Goal: Check status: Check status

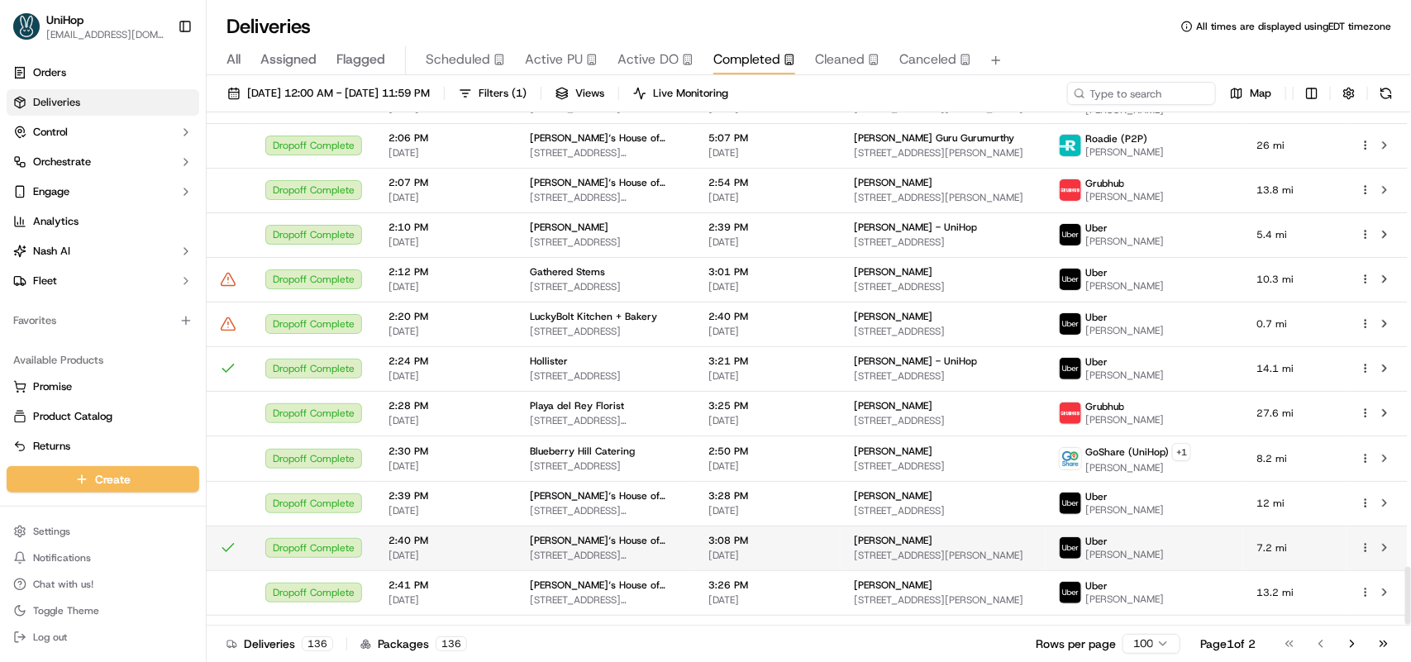
scroll to position [4034, 0]
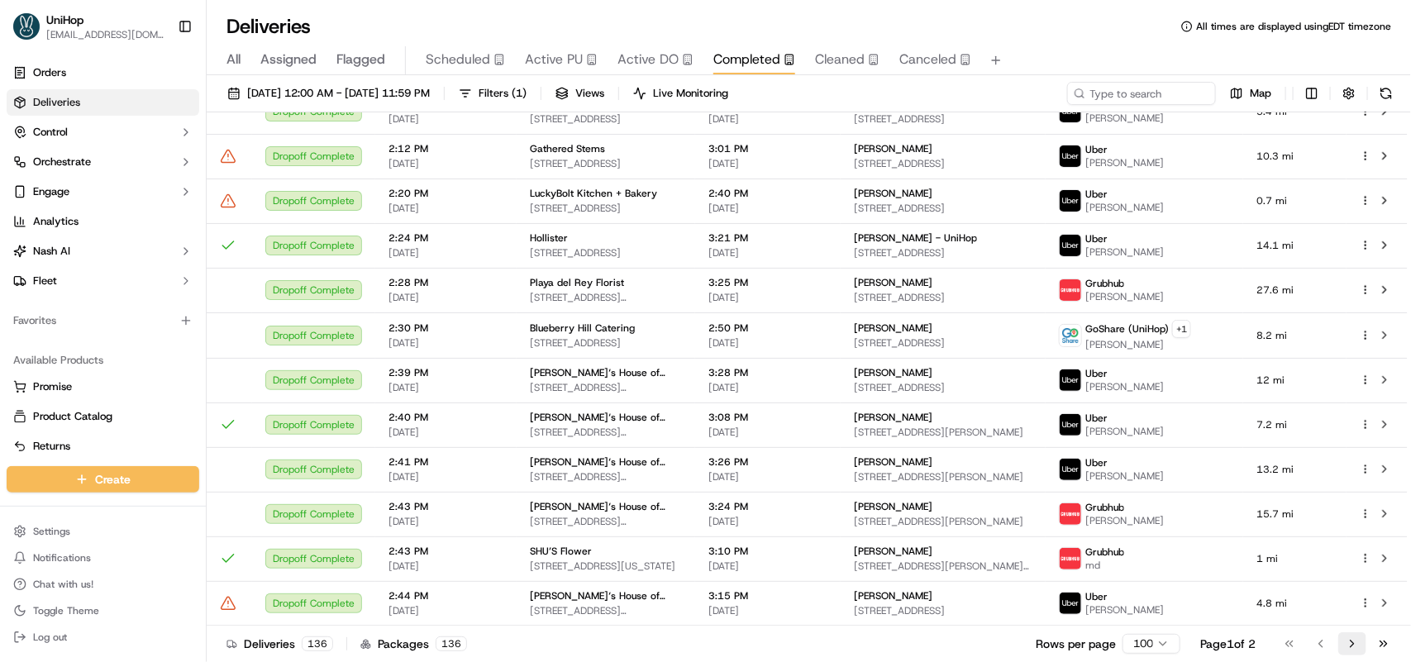
click at [1348, 640] on button "Go to next page" at bounding box center [1352, 643] width 28 height 23
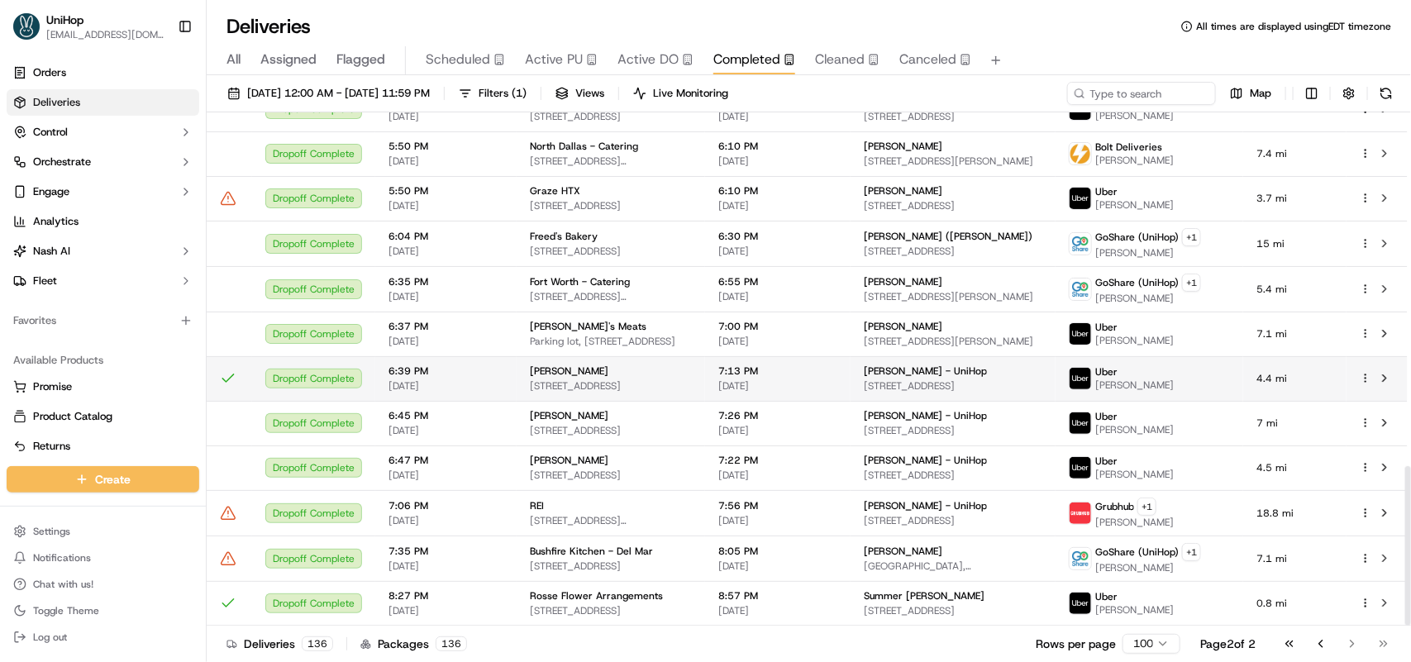
scroll to position [1137, 0]
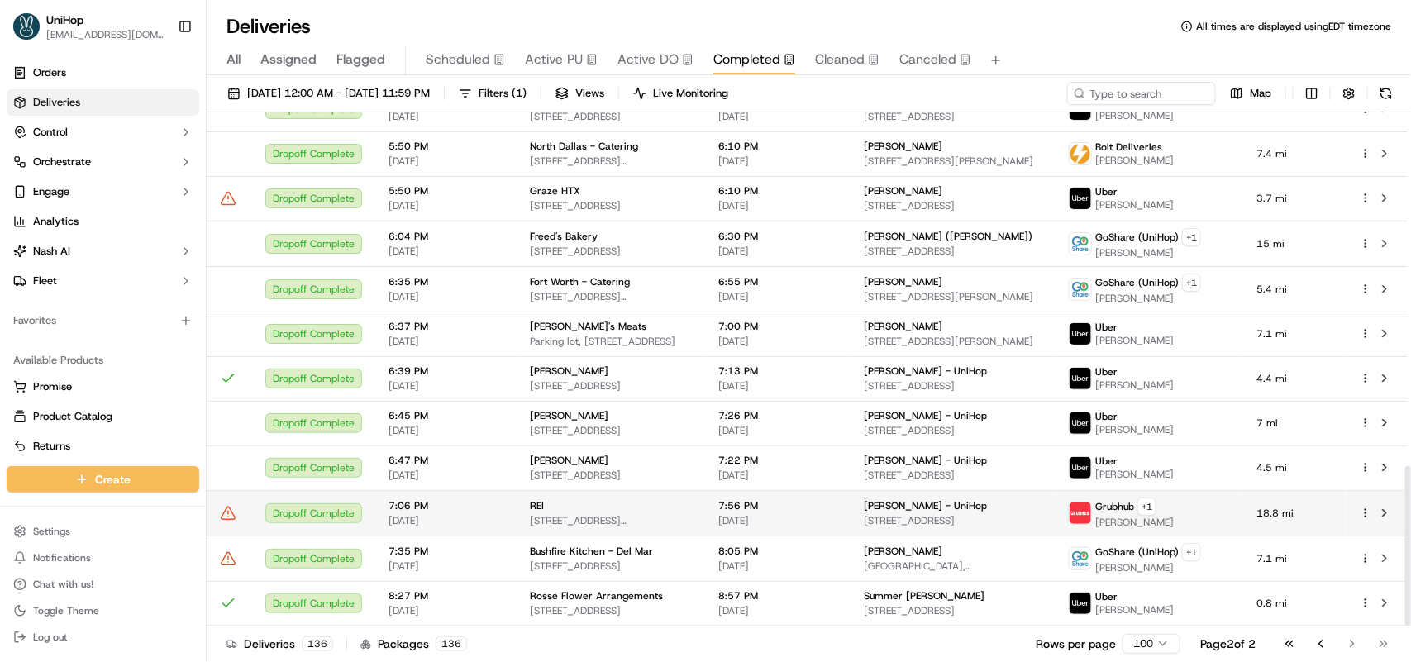
click at [517, 509] on td "REI [STREET_ADDRESS][PERSON_NAME]" at bounding box center [611, 512] width 188 height 45
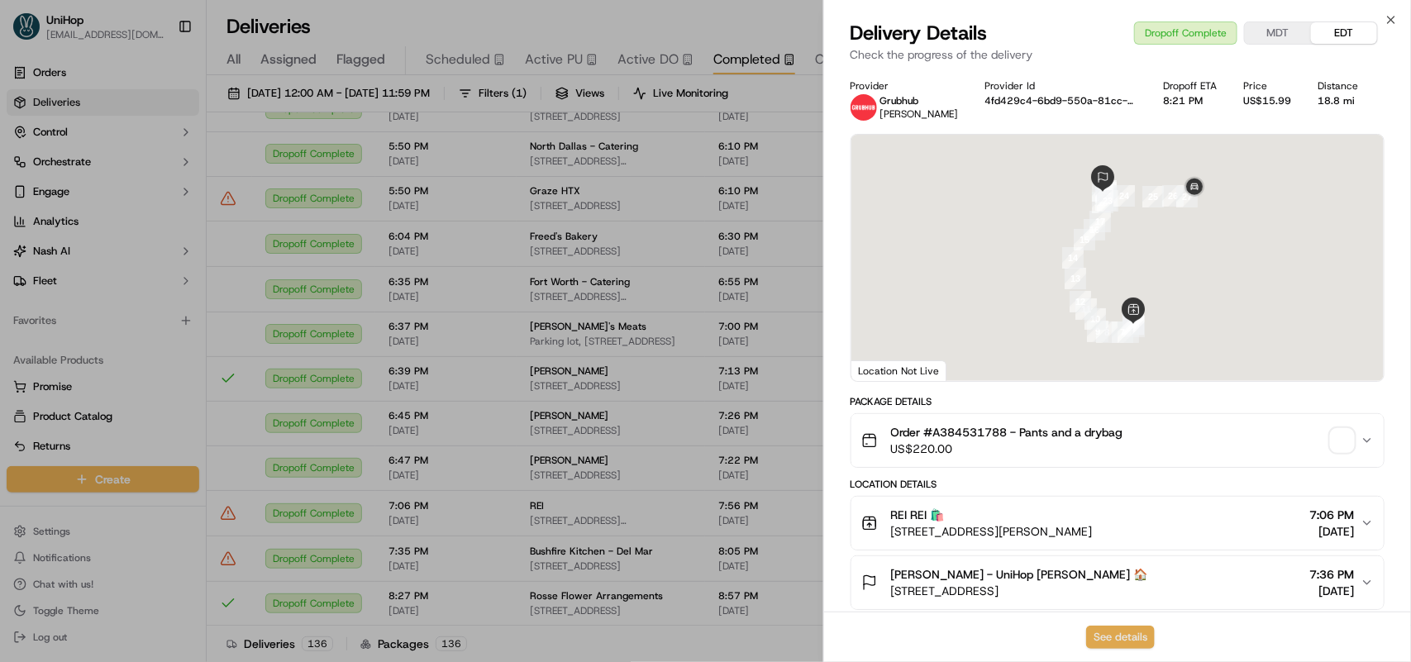
click at [1102, 636] on button "See details" at bounding box center [1120, 637] width 69 height 23
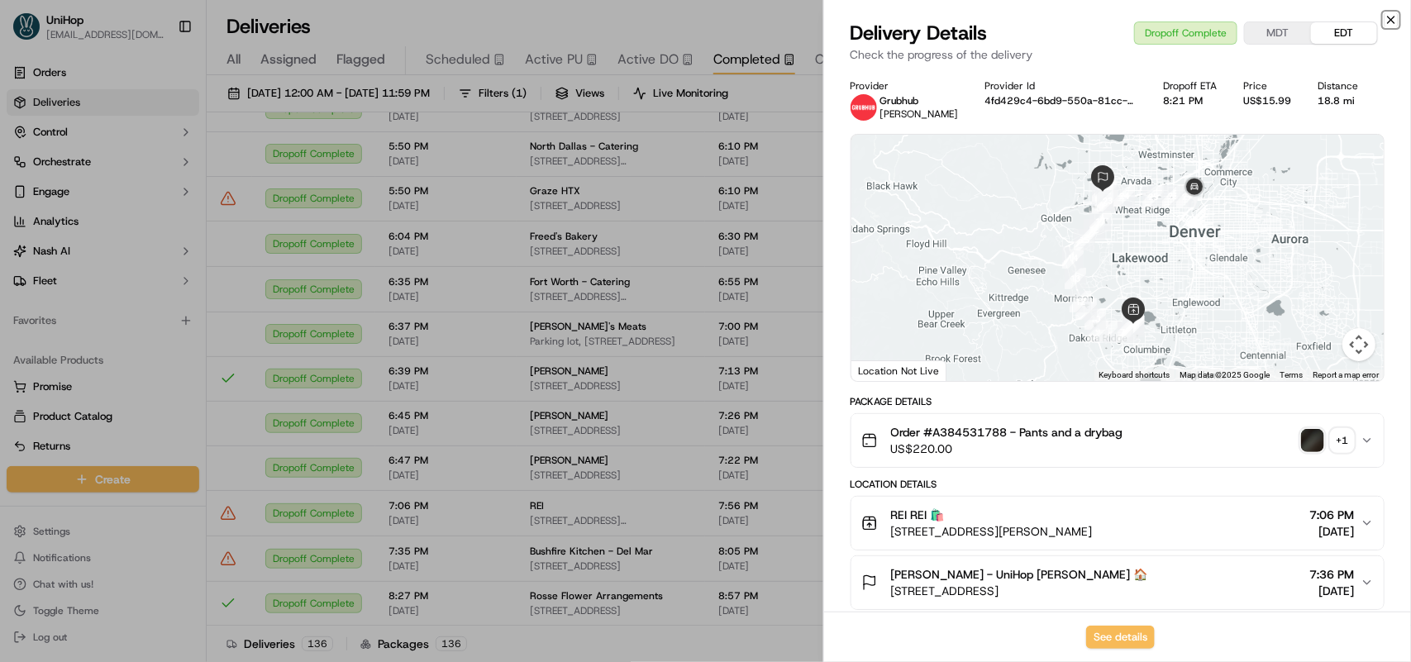
click at [1385, 15] on icon "button" at bounding box center [1390, 19] width 13 height 13
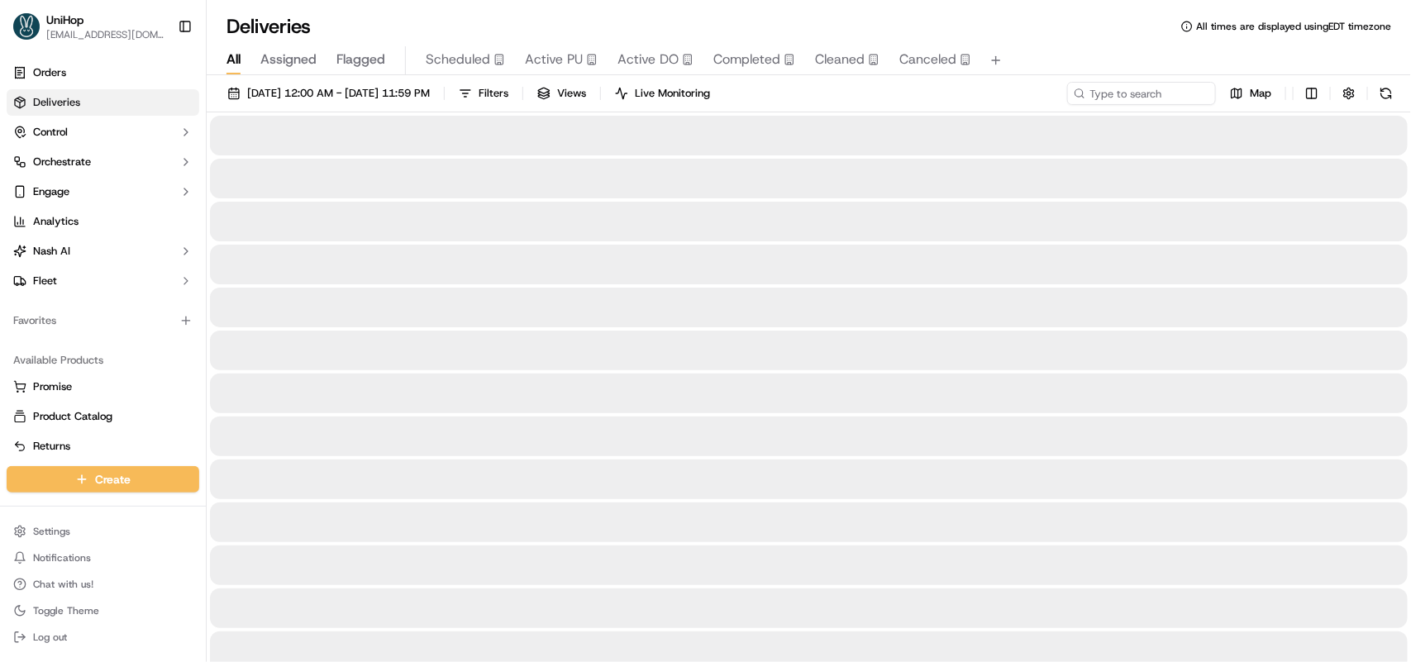
click at [233, 67] on span "All" at bounding box center [233, 60] width 14 height 20
click at [270, 93] on span "[DATE] 12:00 AM - [DATE] 11:59 PM" at bounding box center [338, 93] width 183 height 15
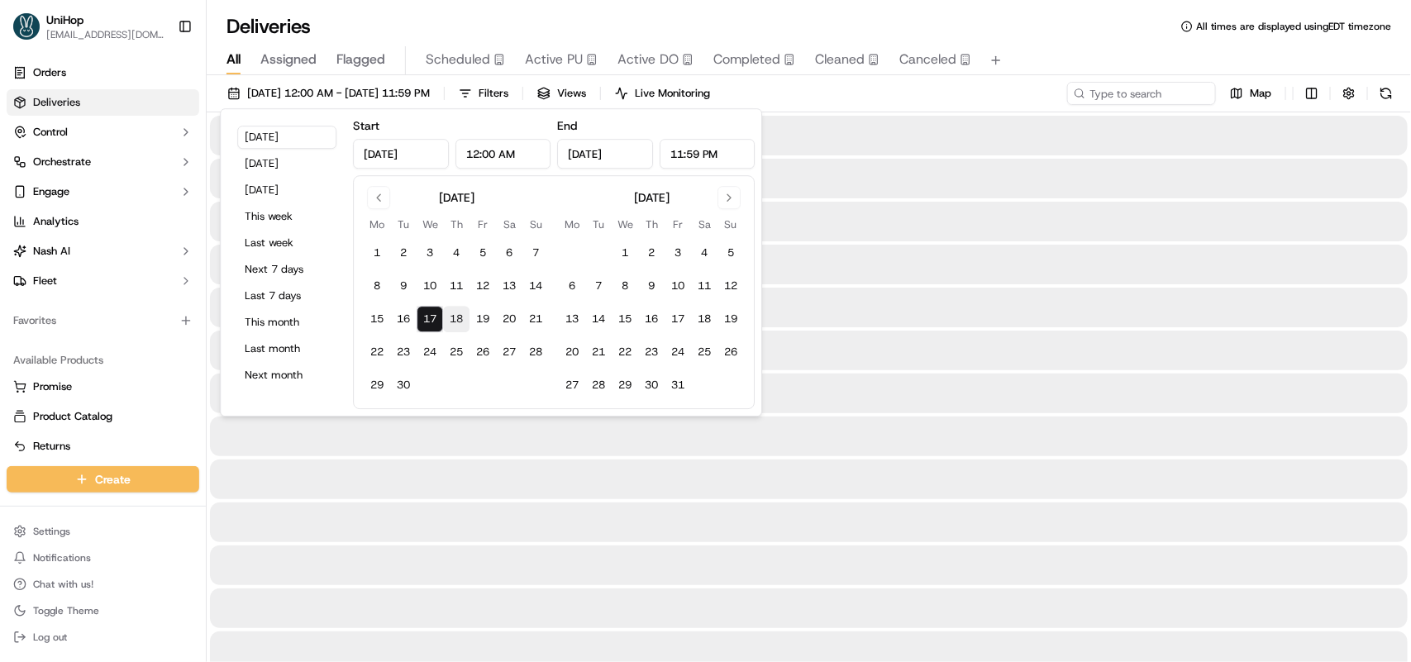
click at [464, 326] on button "18" at bounding box center [456, 319] width 26 height 26
type input "[DATE]"
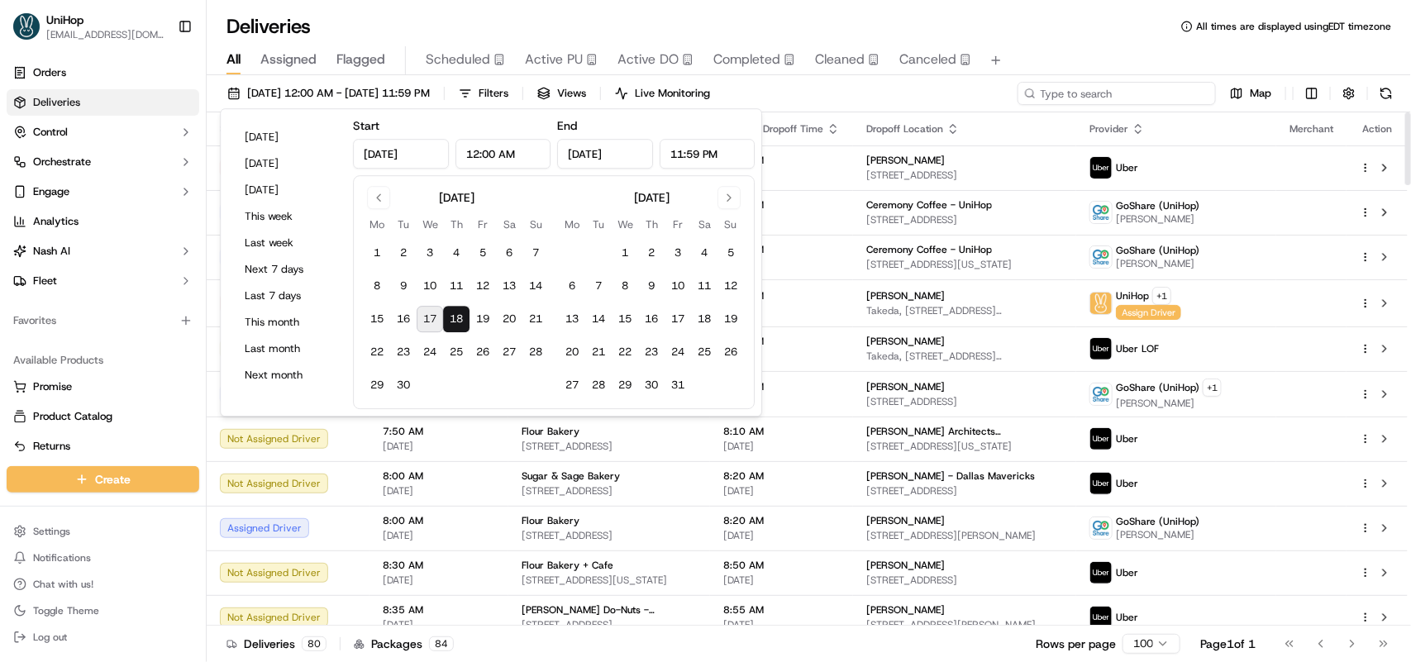
click at [1143, 92] on input at bounding box center [1116, 93] width 198 height 23
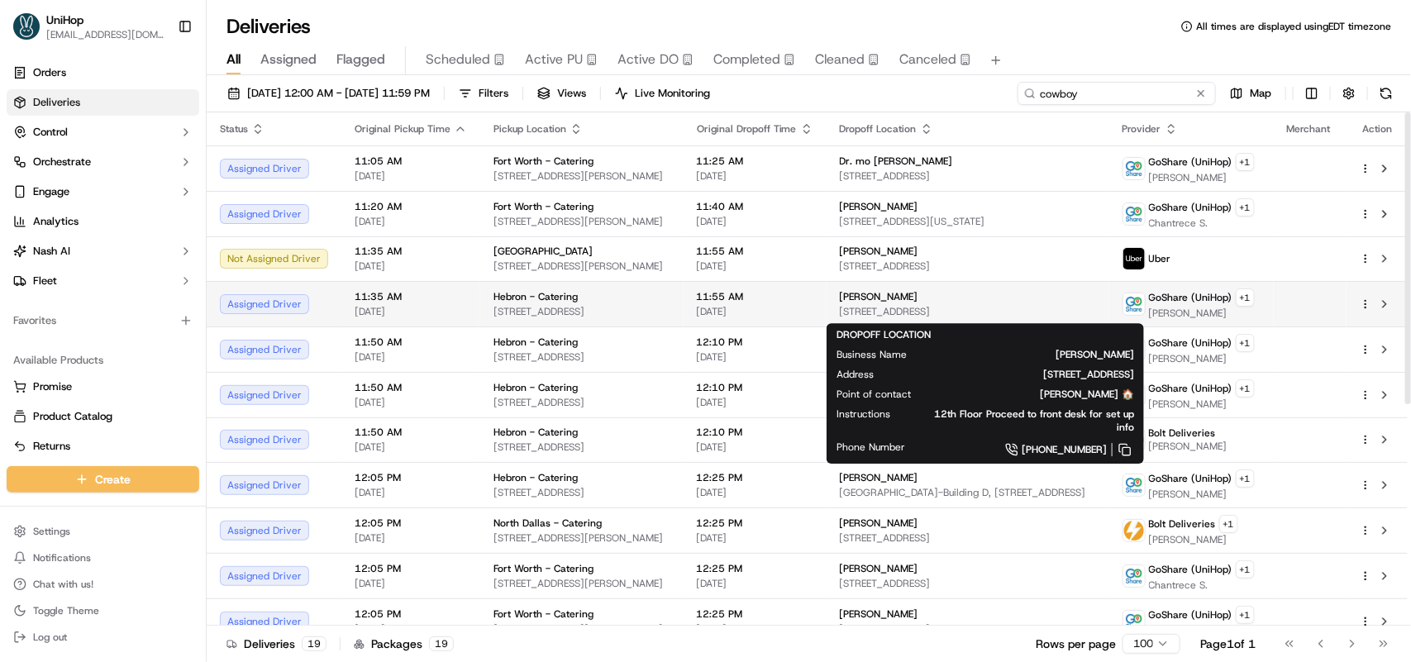
type input "cowboy"
click at [1092, 316] on span "[STREET_ADDRESS]" at bounding box center [968, 311] width 256 height 13
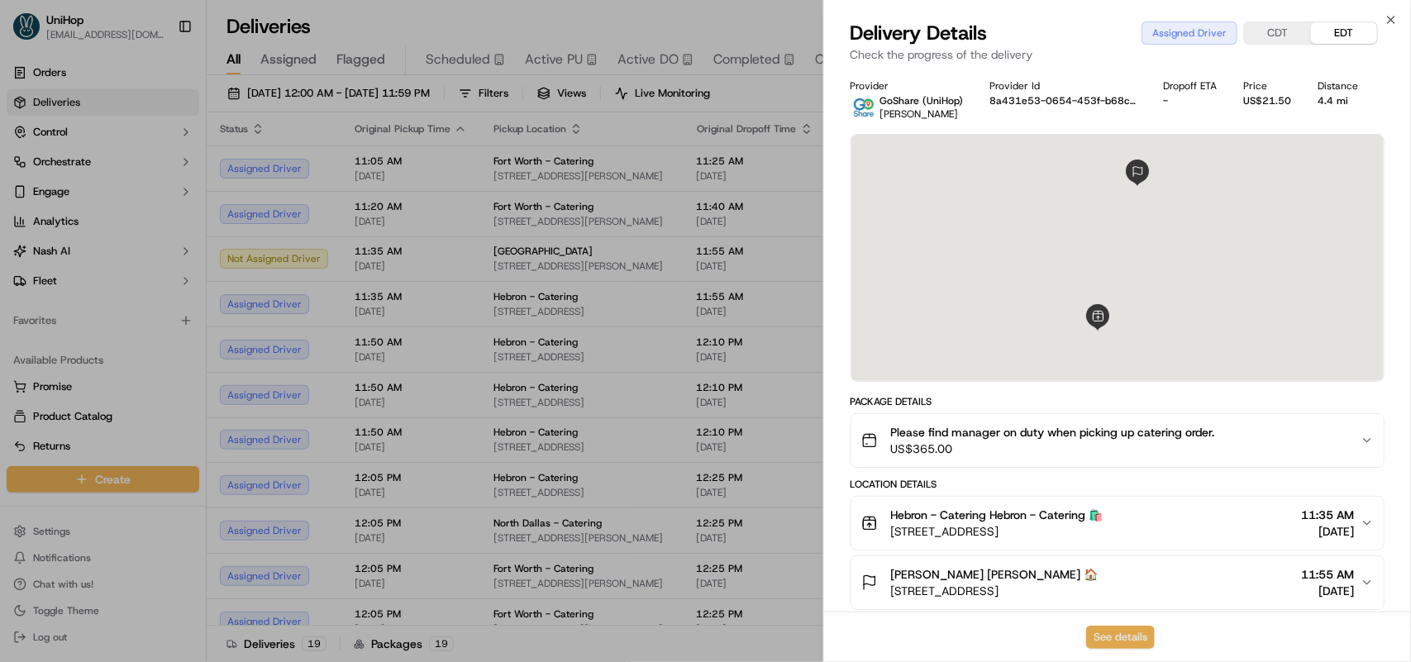
click at [1112, 634] on button "See details" at bounding box center [1120, 637] width 69 height 23
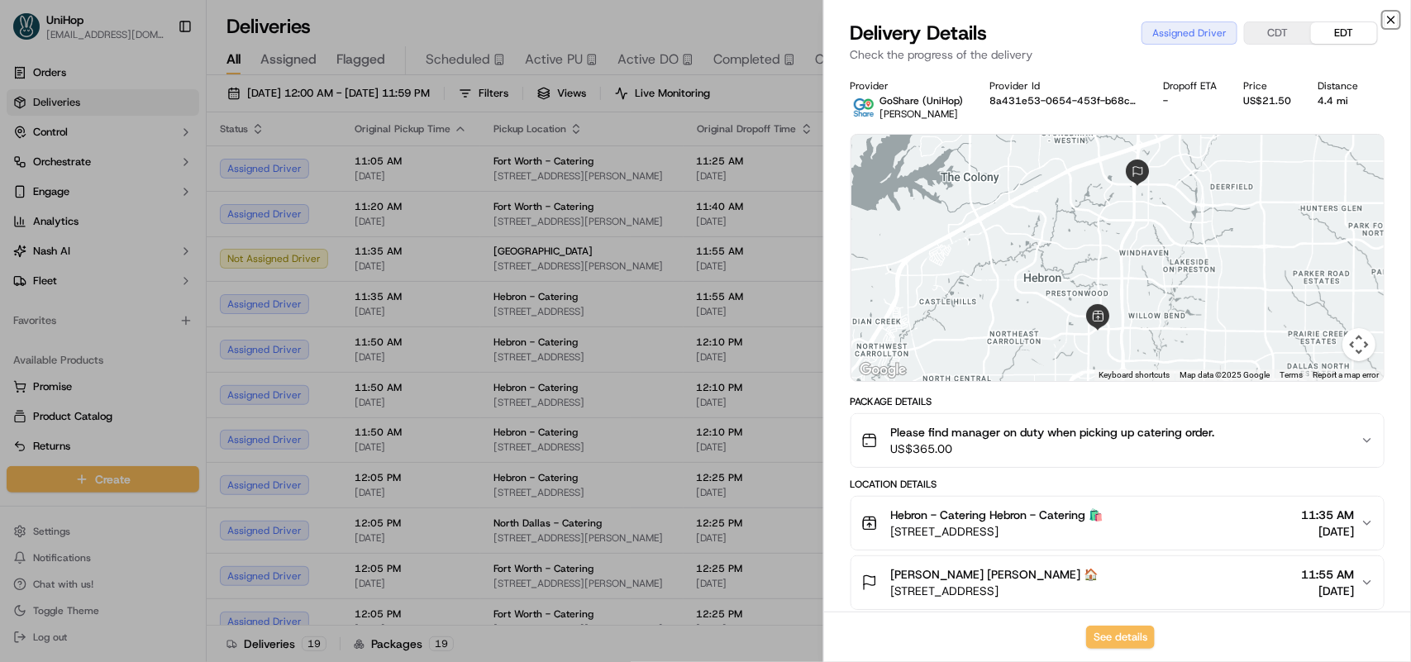
click at [1388, 26] on icon "button" at bounding box center [1390, 19] width 13 height 13
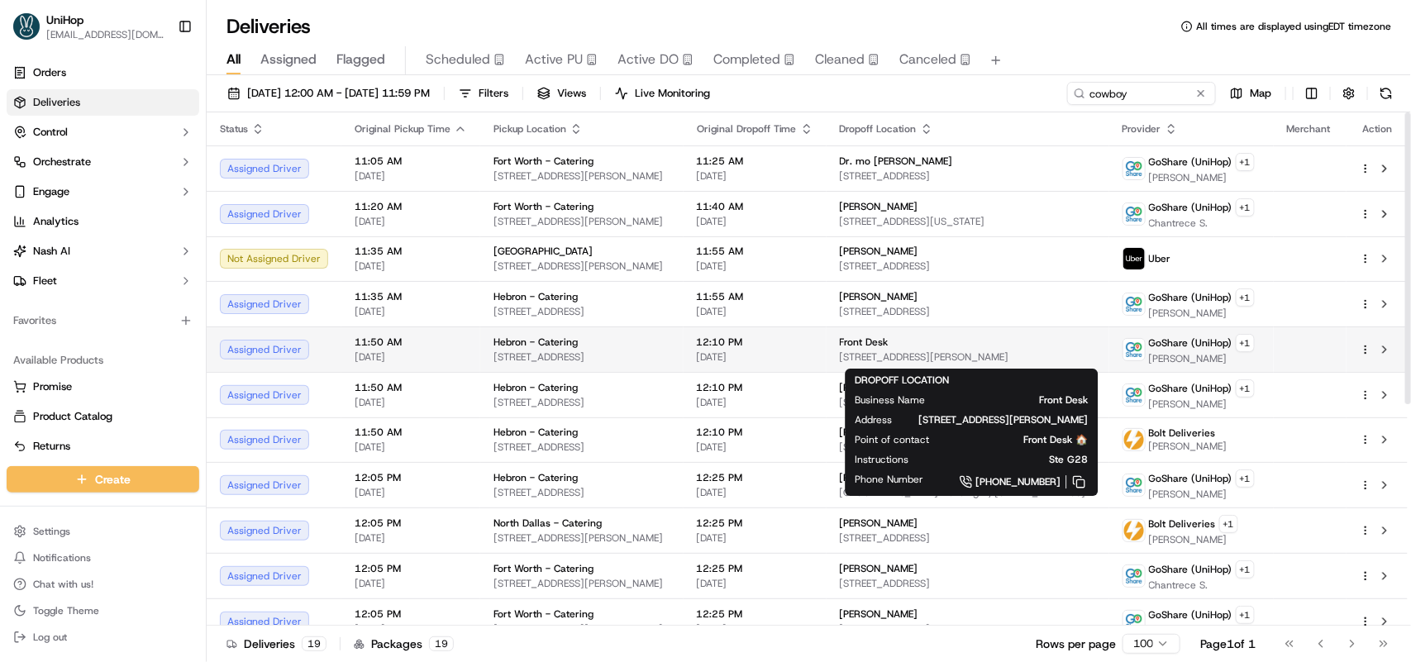
click at [872, 356] on span "[STREET_ADDRESS][PERSON_NAME]" at bounding box center [968, 356] width 256 height 13
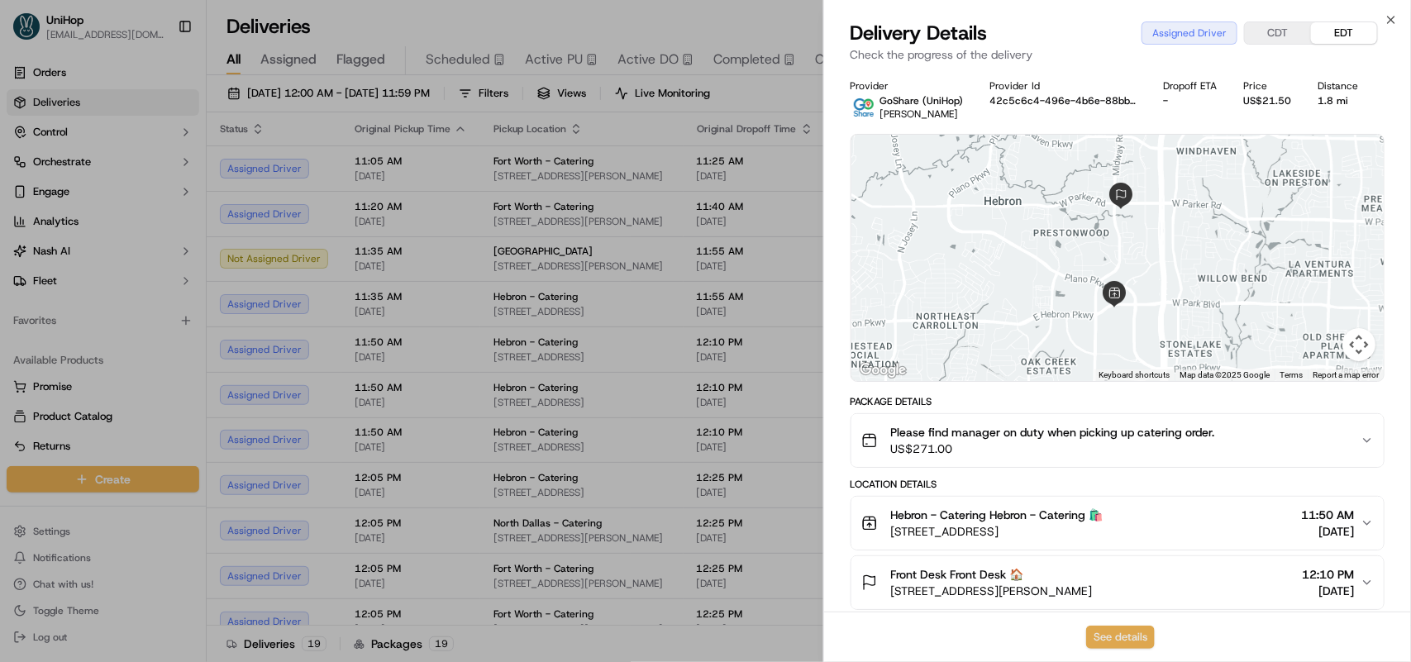
click at [1112, 638] on button "See details" at bounding box center [1120, 637] width 69 height 23
click at [1386, 19] on icon "button" at bounding box center [1390, 19] width 13 height 13
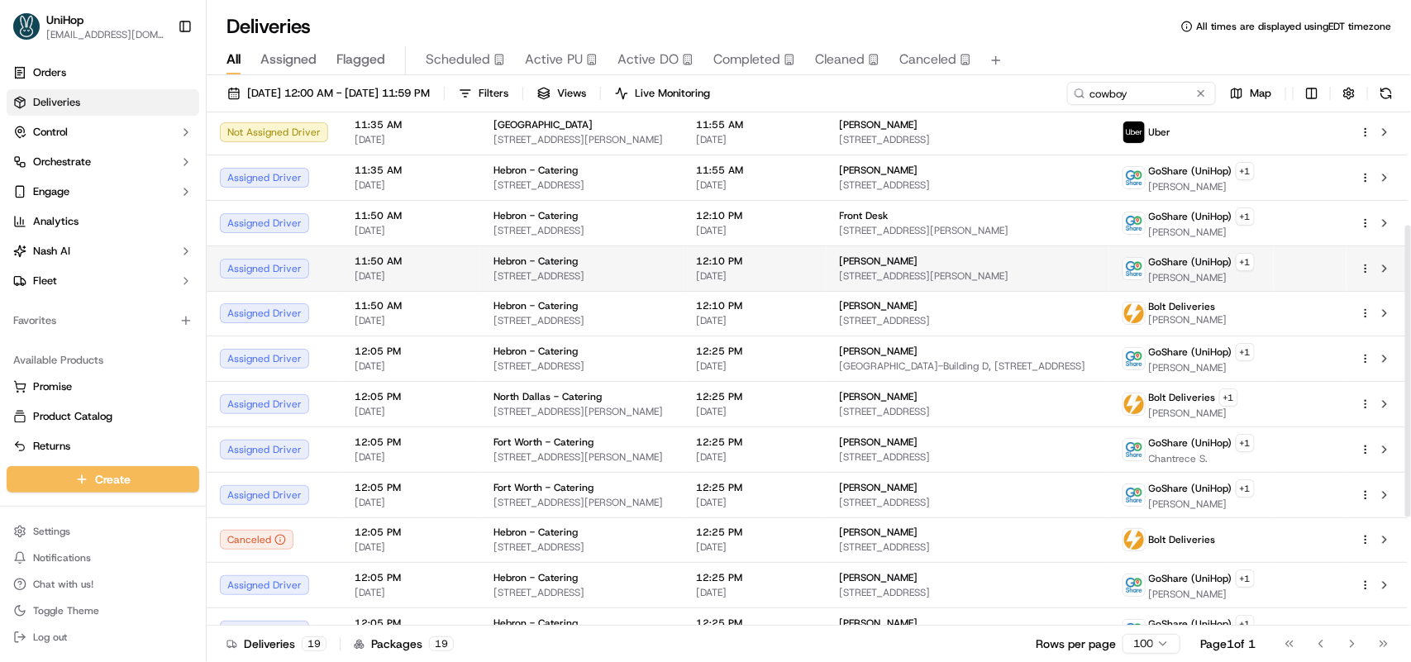
scroll to position [207, 0]
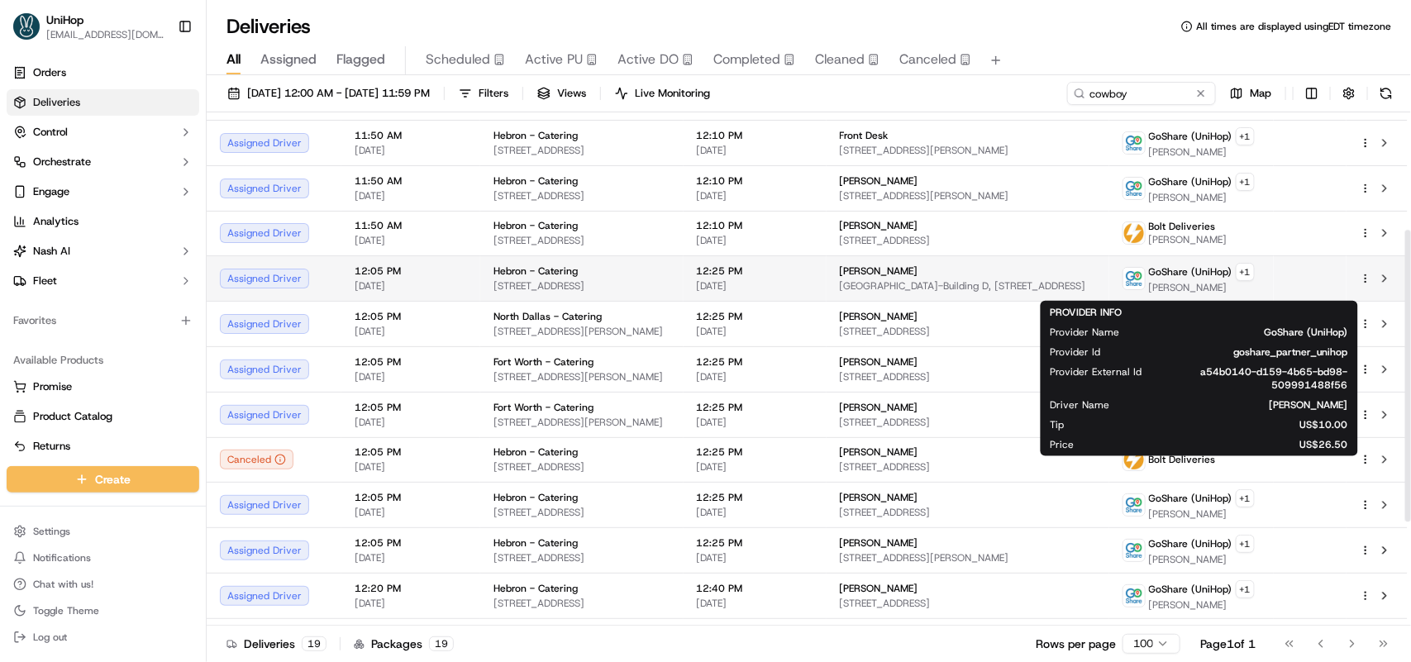
click at [1187, 289] on span "[PERSON_NAME]" at bounding box center [1202, 287] width 106 height 13
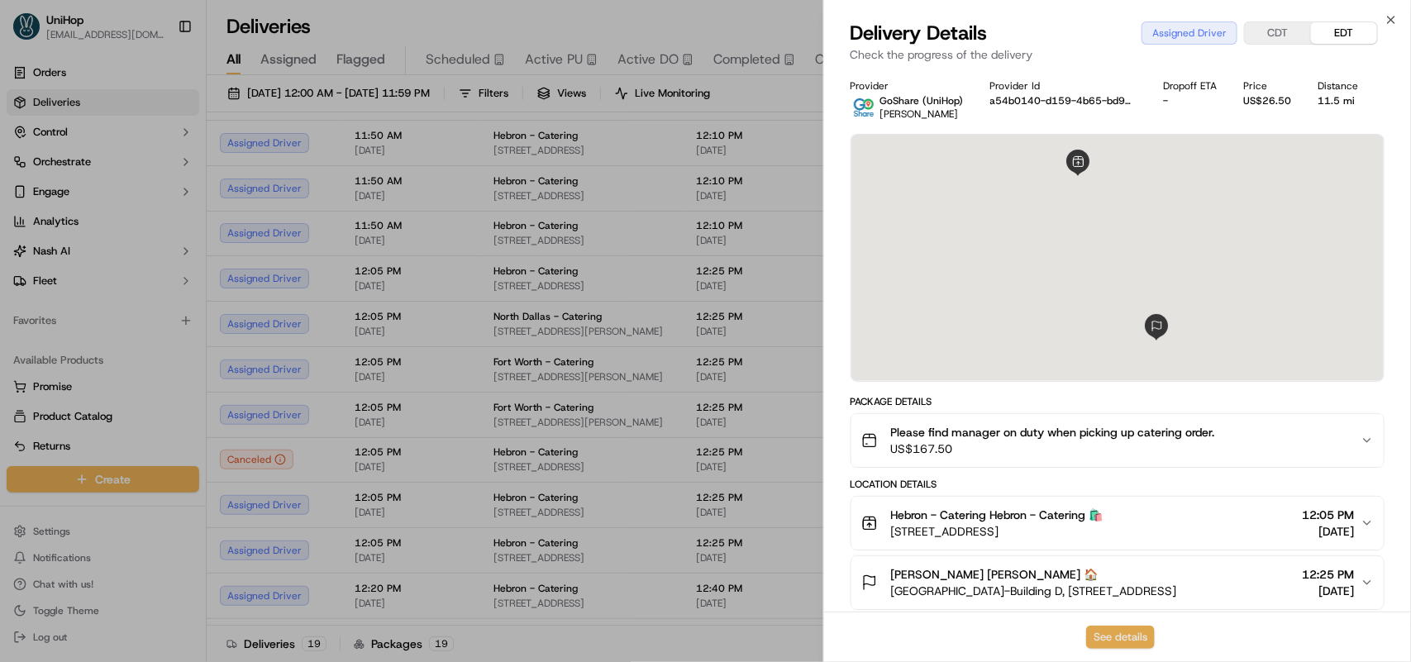
click at [1116, 637] on button "See details" at bounding box center [1120, 637] width 69 height 23
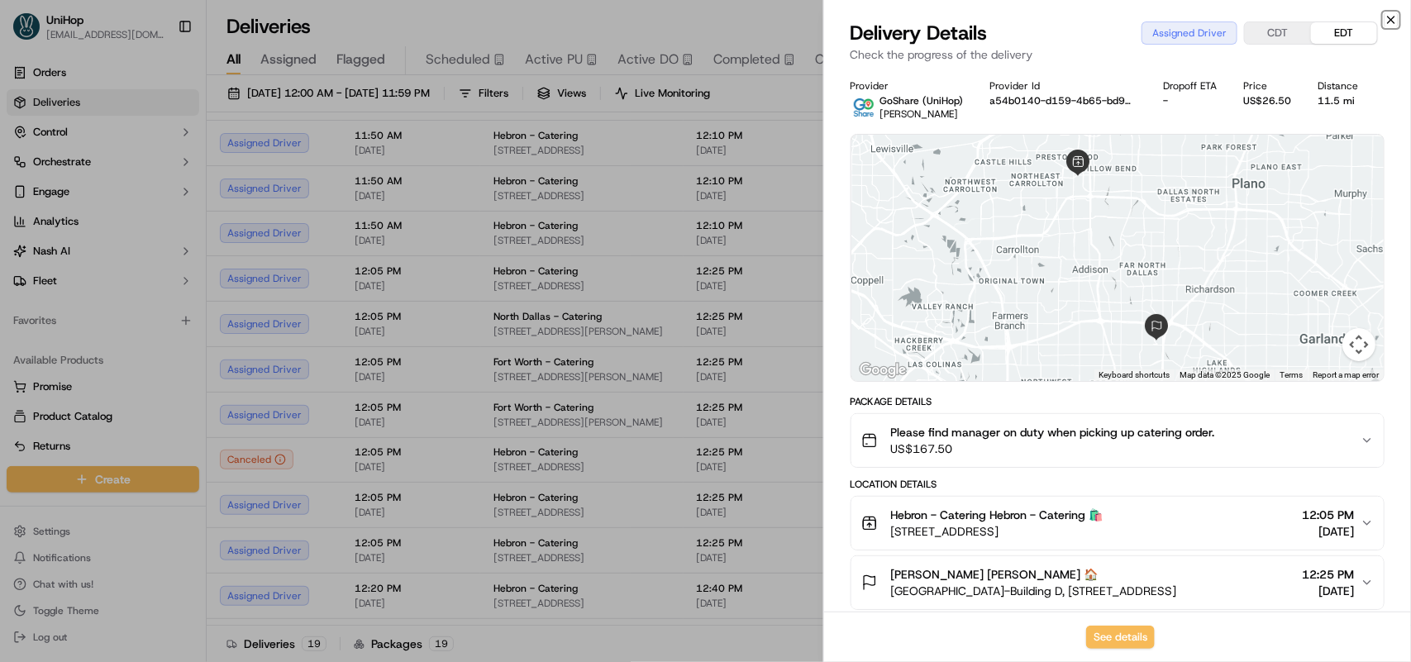
click at [1389, 26] on icon "button" at bounding box center [1390, 19] width 13 height 13
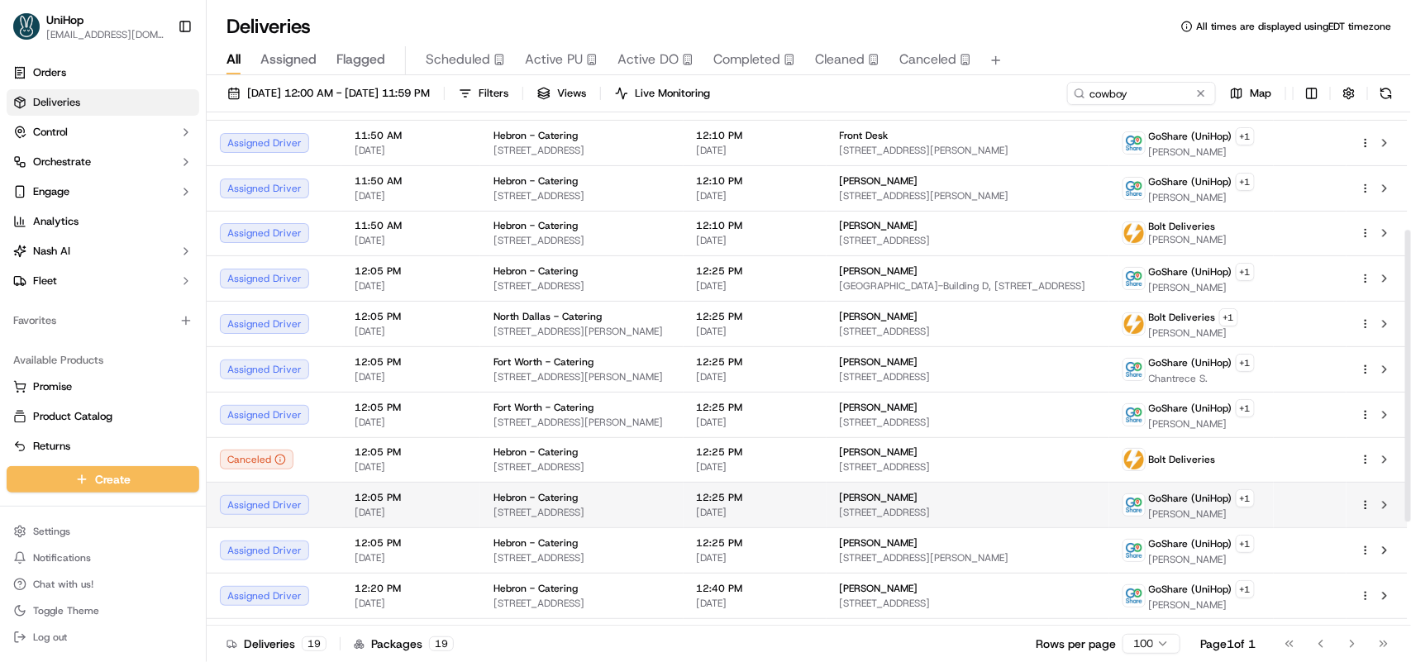
click at [1035, 504] on div "[PERSON_NAME]" at bounding box center [968, 497] width 256 height 13
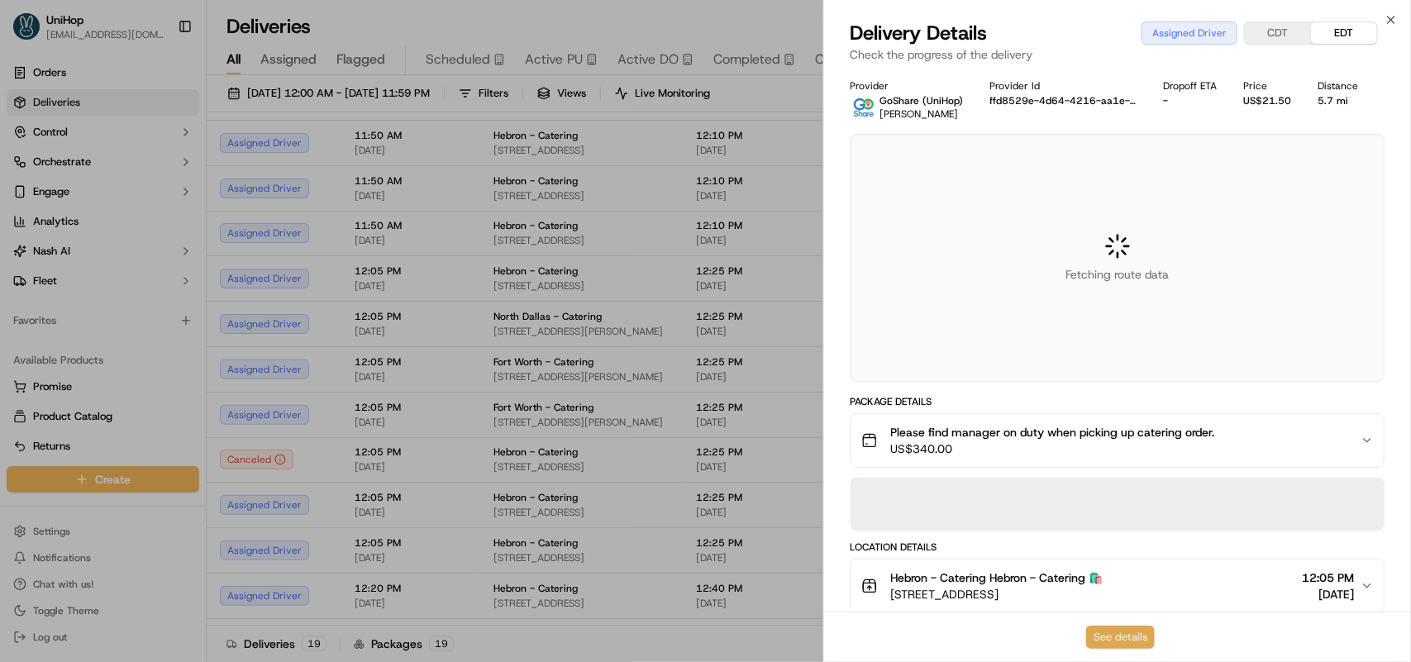
click at [1120, 645] on button "See details" at bounding box center [1120, 637] width 69 height 23
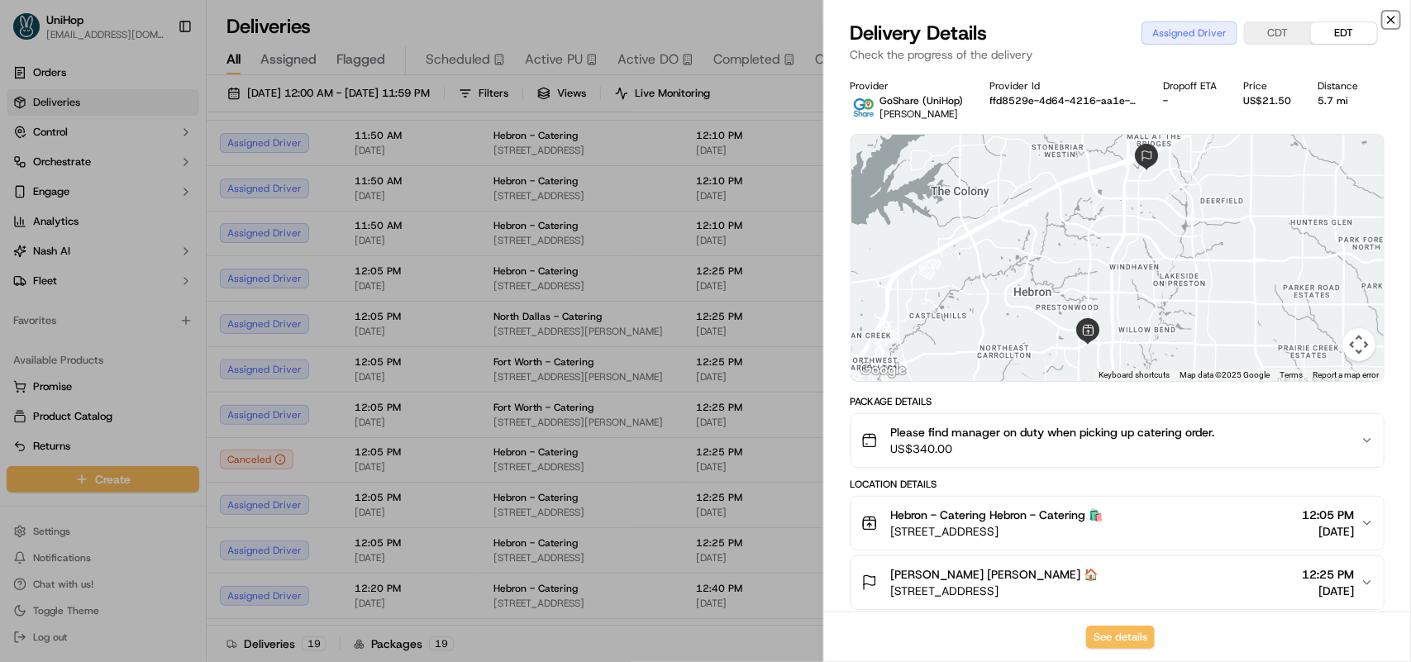
click at [1385, 15] on icon "button" at bounding box center [1390, 19] width 13 height 13
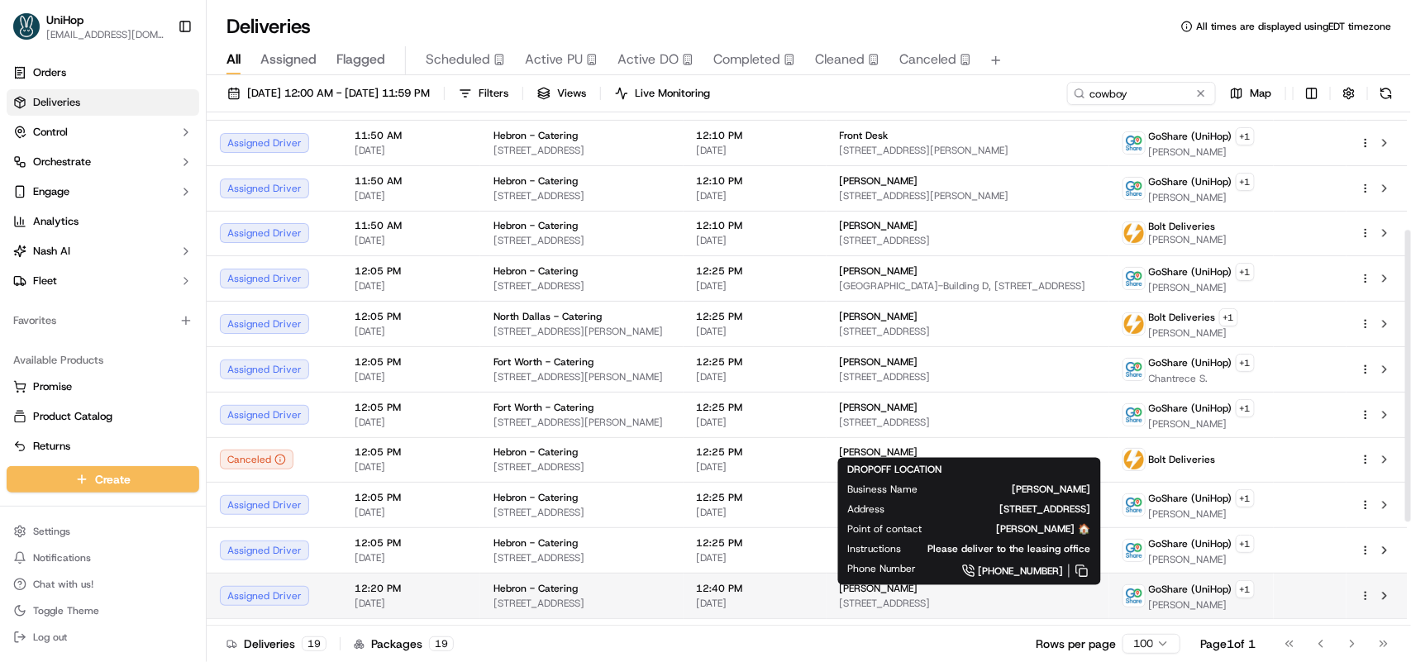
click at [1017, 595] on div "[PERSON_NAME]" at bounding box center [968, 588] width 256 height 13
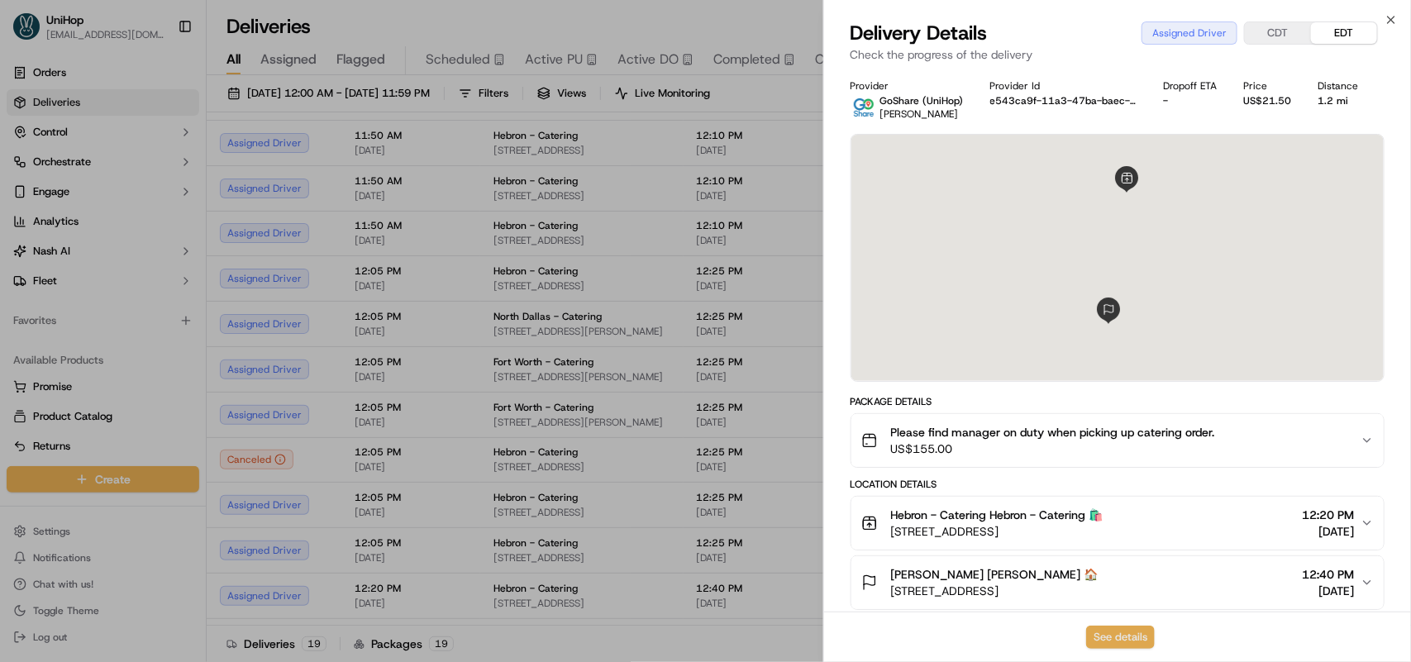
click at [1112, 626] on button "See details" at bounding box center [1120, 637] width 69 height 23
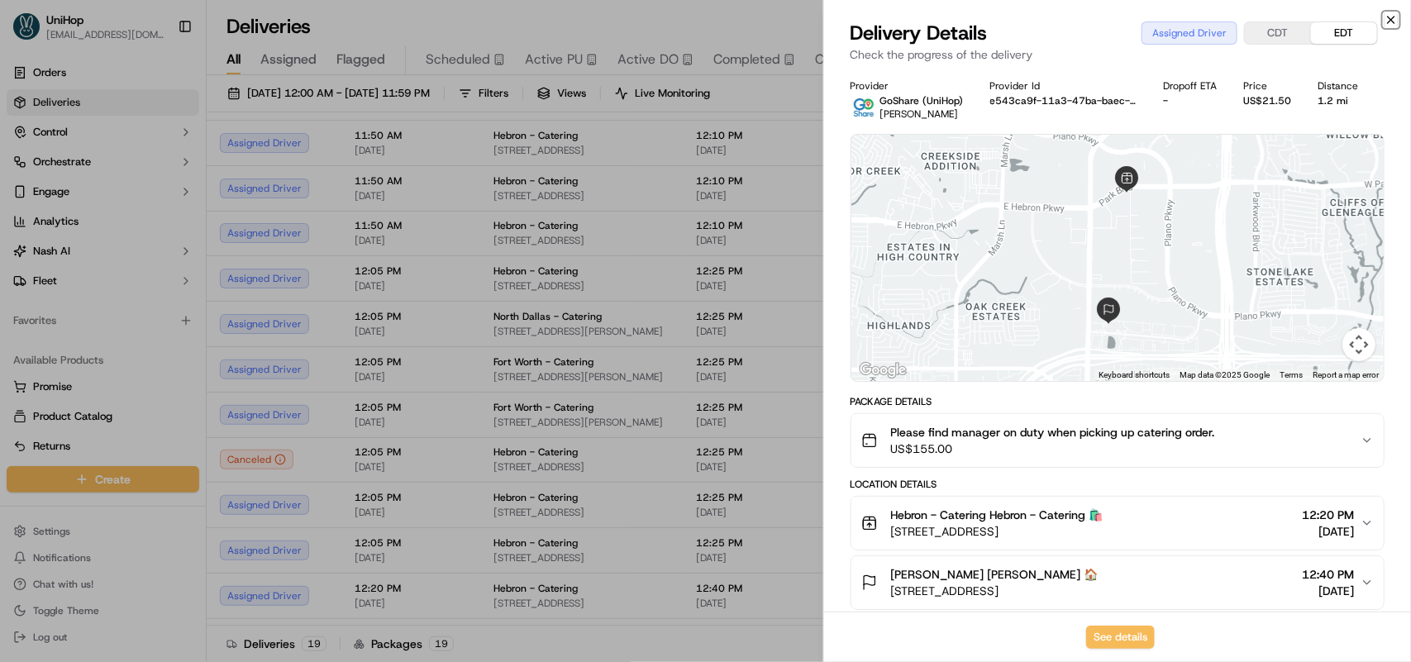
click at [1395, 19] on icon "button" at bounding box center [1390, 19] width 13 height 13
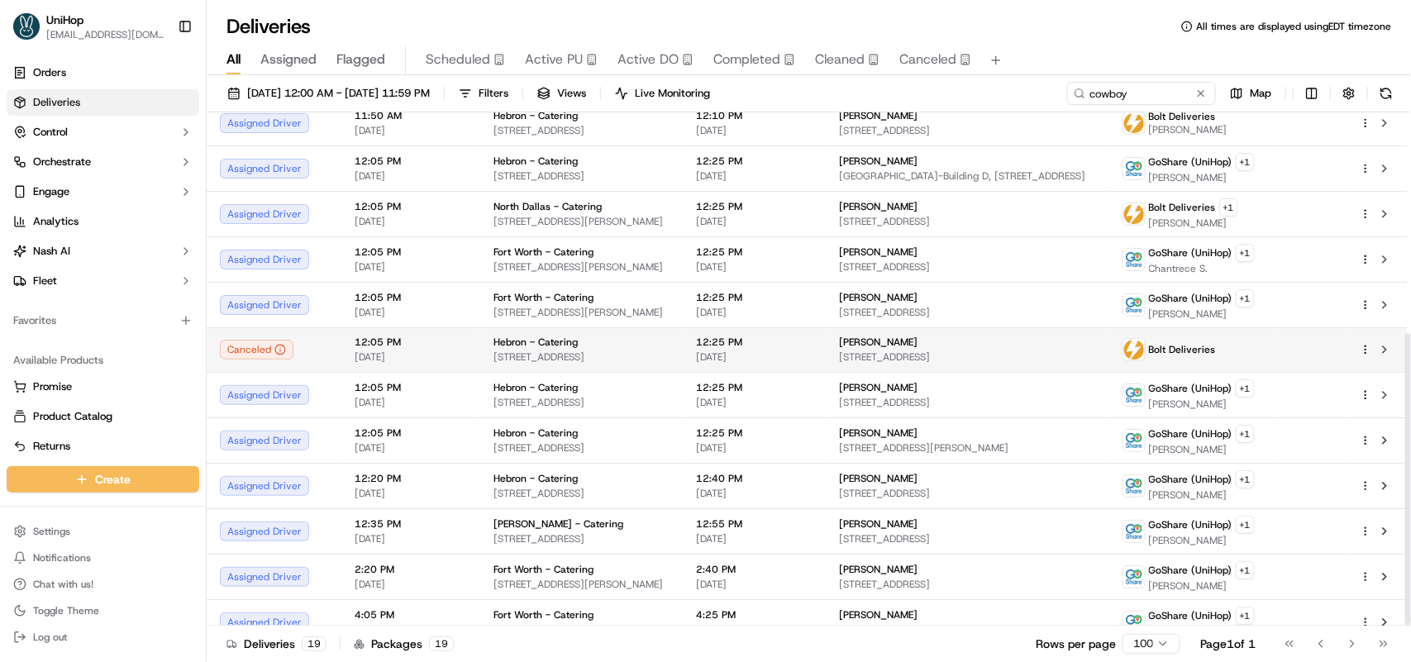
scroll to position [388, 0]
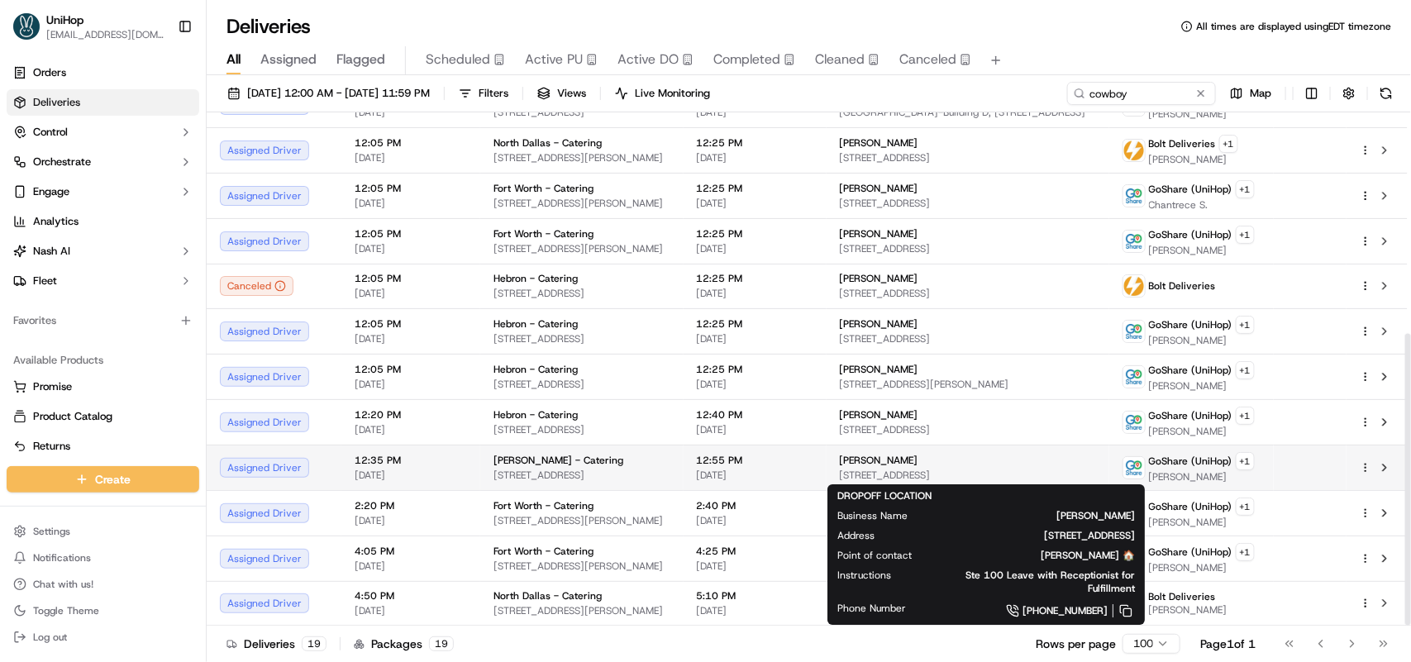
click at [1091, 473] on span "[STREET_ADDRESS]" at bounding box center [968, 475] width 256 height 13
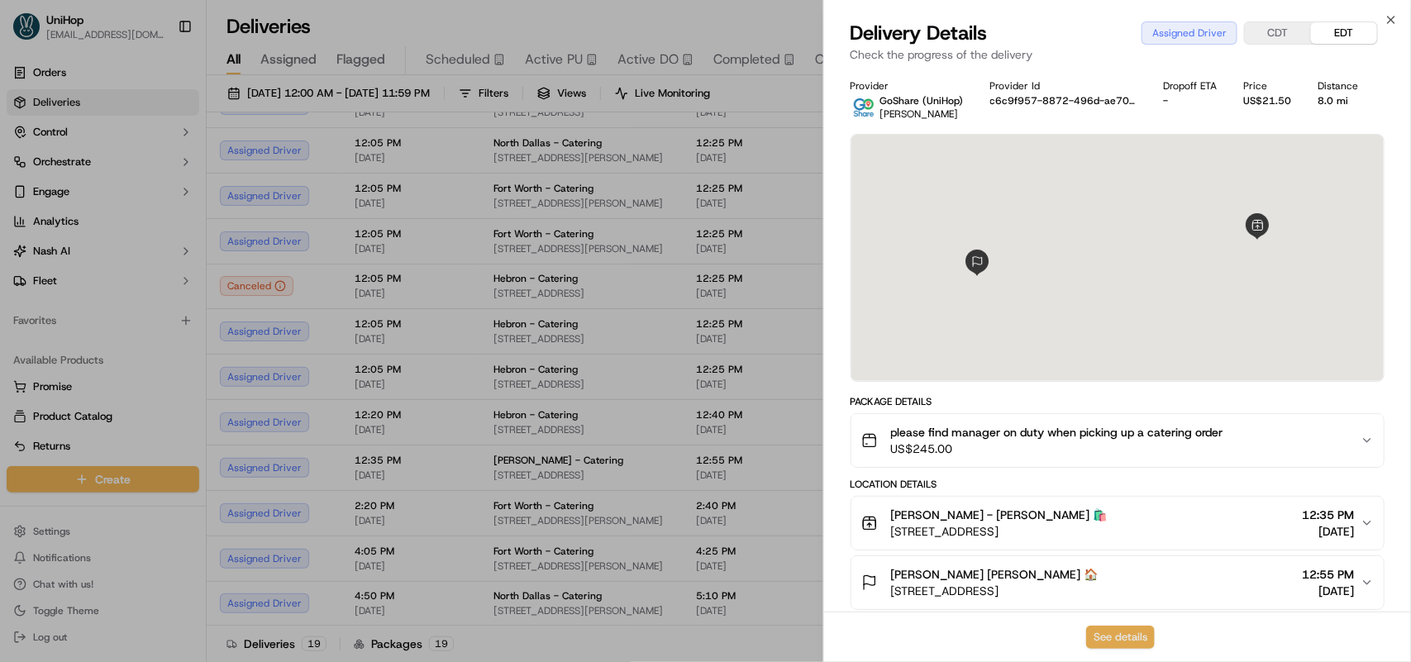
click at [1120, 638] on button "See details" at bounding box center [1120, 637] width 69 height 23
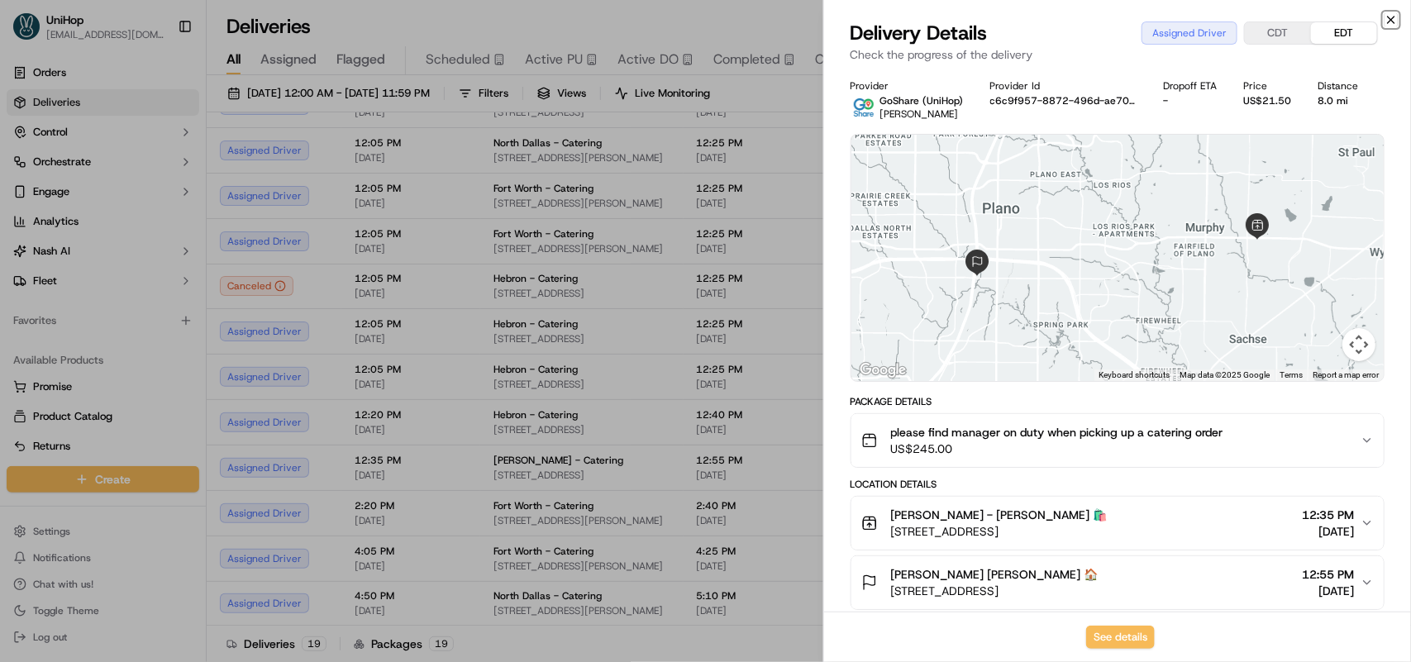
click at [1391, 17] on icon "button" at bounding box center [1390, 19] width 13 height 13
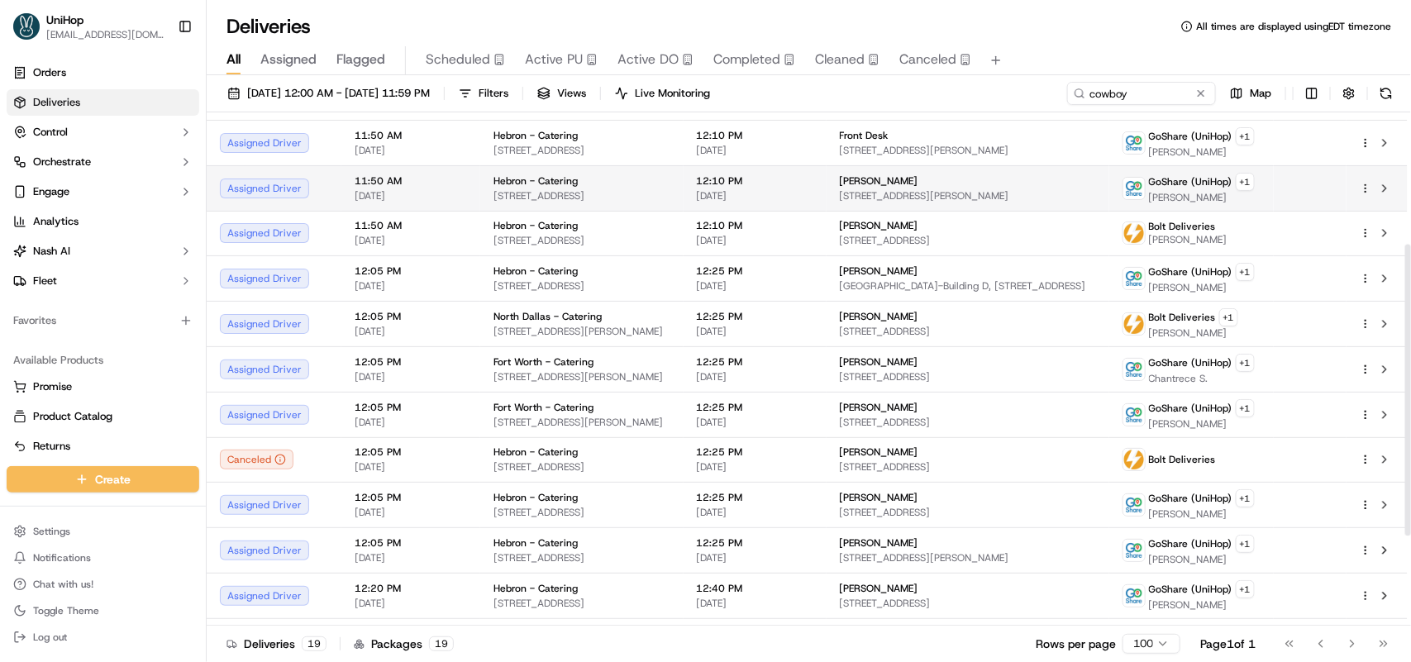
scroll to position [310, 0]
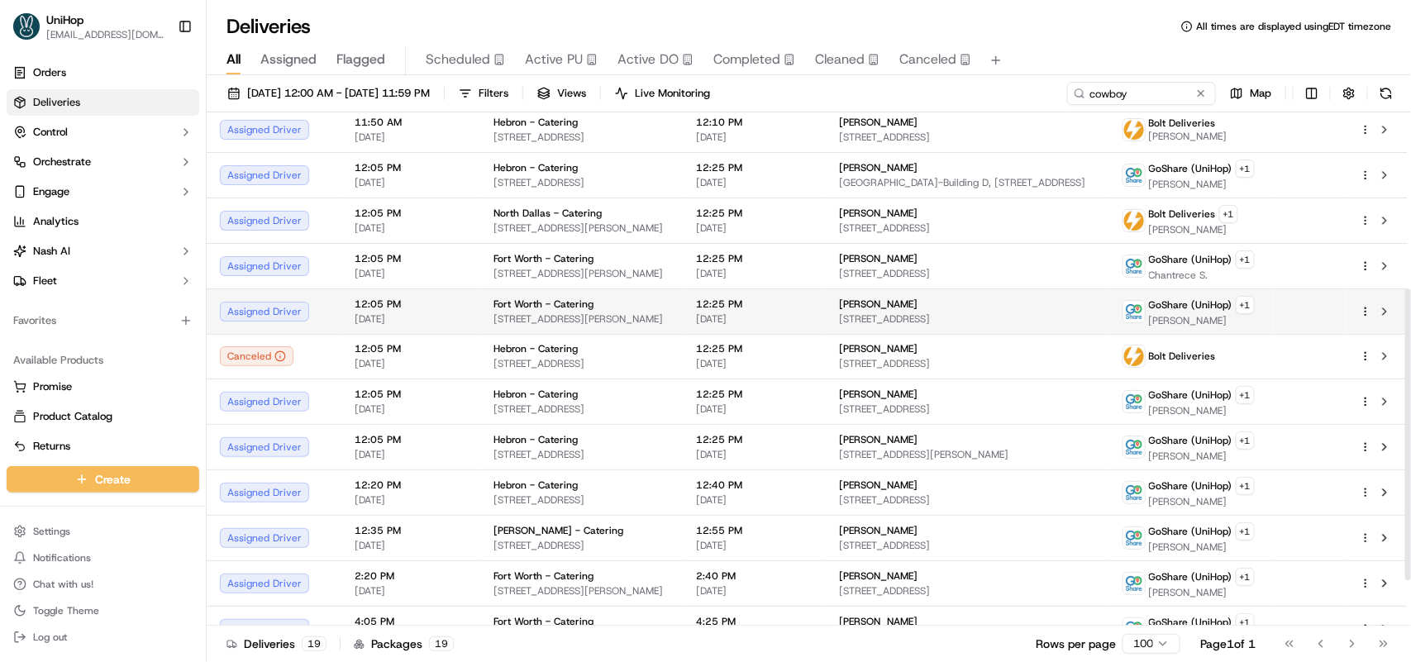
click at [893, 317] on span "[STREET_ADDRESS]" at bounding box center [968, 318] width 256 height 13
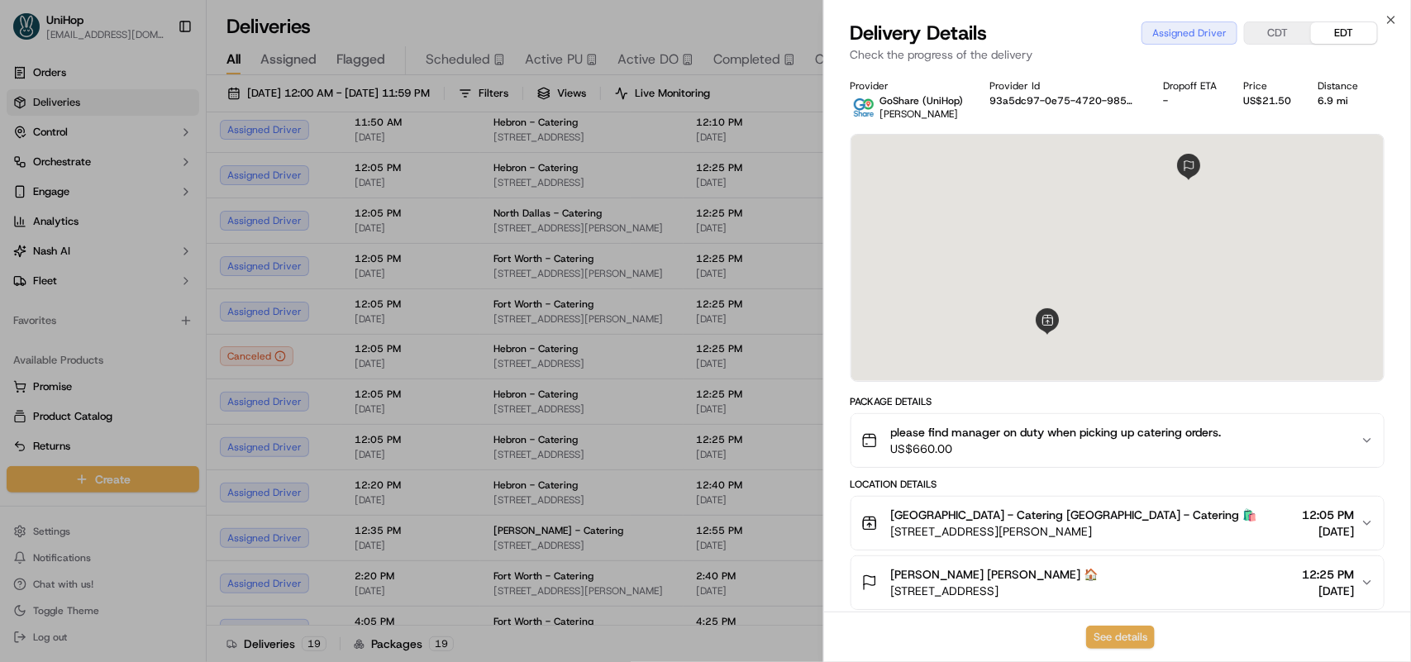
click at [1133, 641] on button "See details" at bounding box center [1120, 637] width 69 height 23
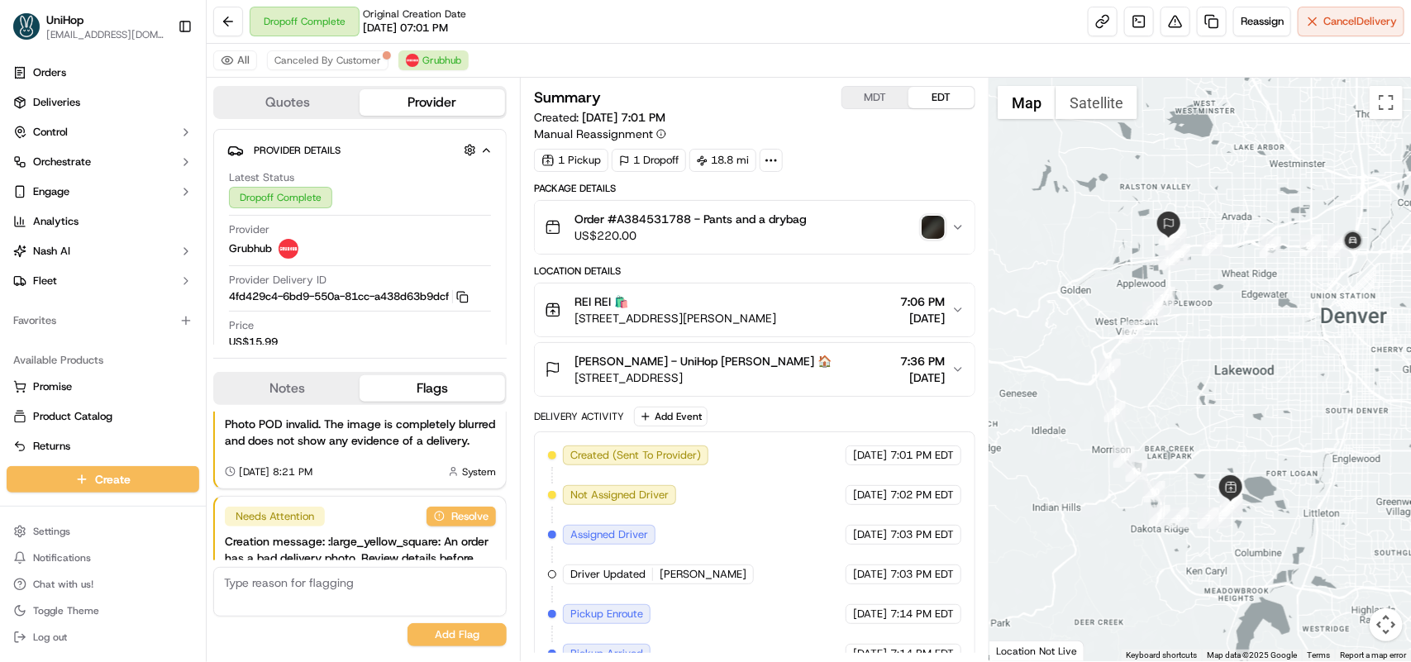
click at [283, 381] on button "Notes" at bounding box center [287, 388] width 145 height 26
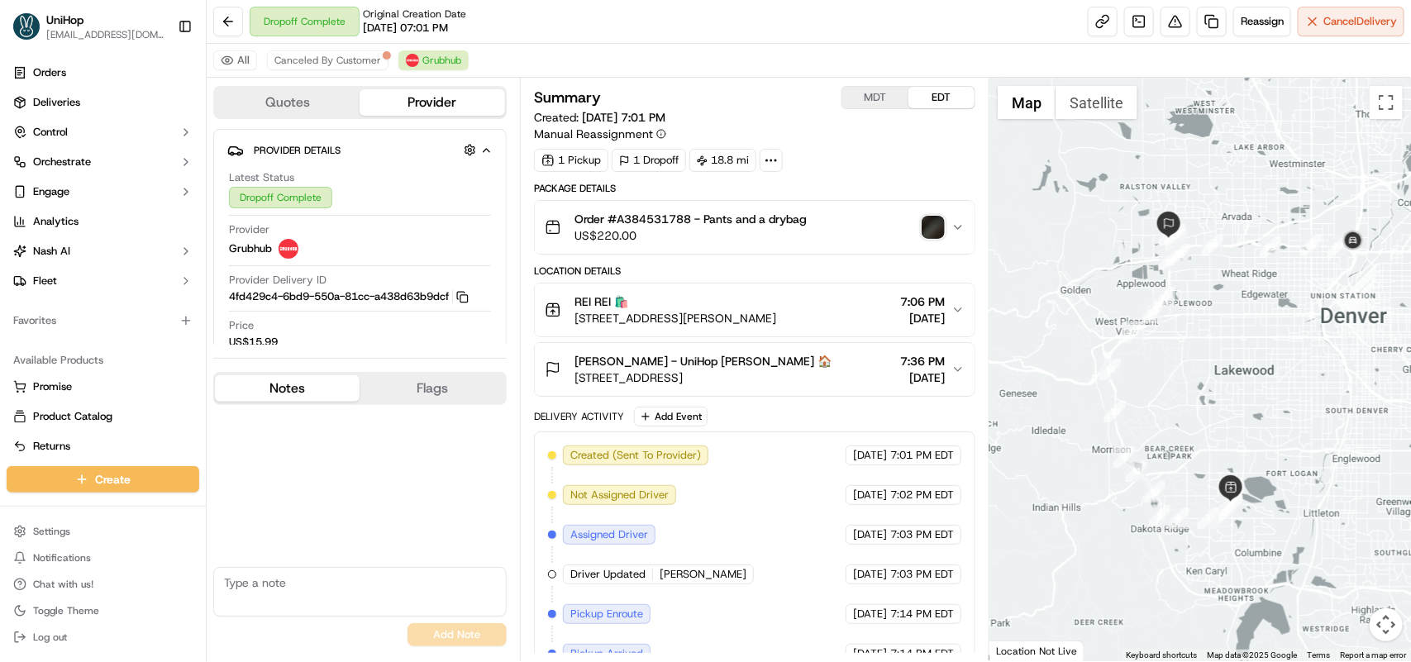
click at [348, 599] on textarea at bounding box center [359, 592] width 293 height 50
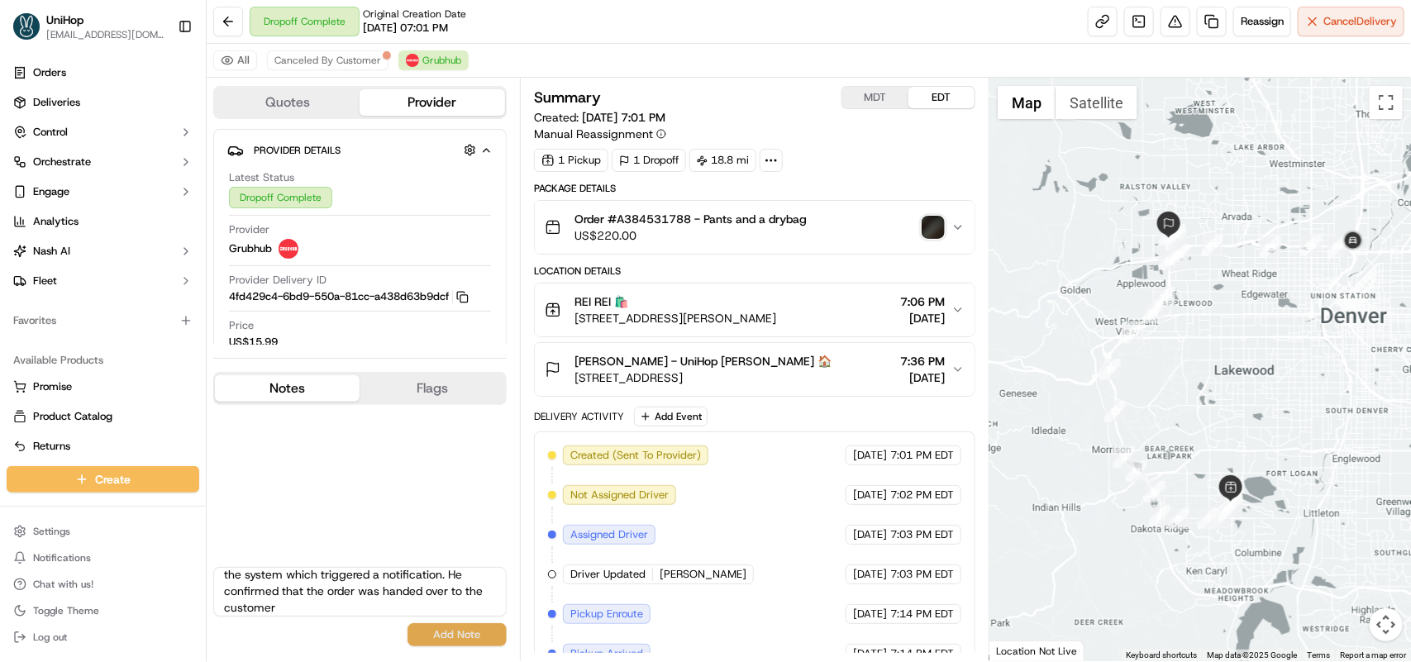
scroll to position [22, 0]
type textarea "Driver forgot to complete and upload a photo in the system which triggered a no…"
click at [464, 630] on button "Add Note" at bounding box center [456, 634] width 99 height 23
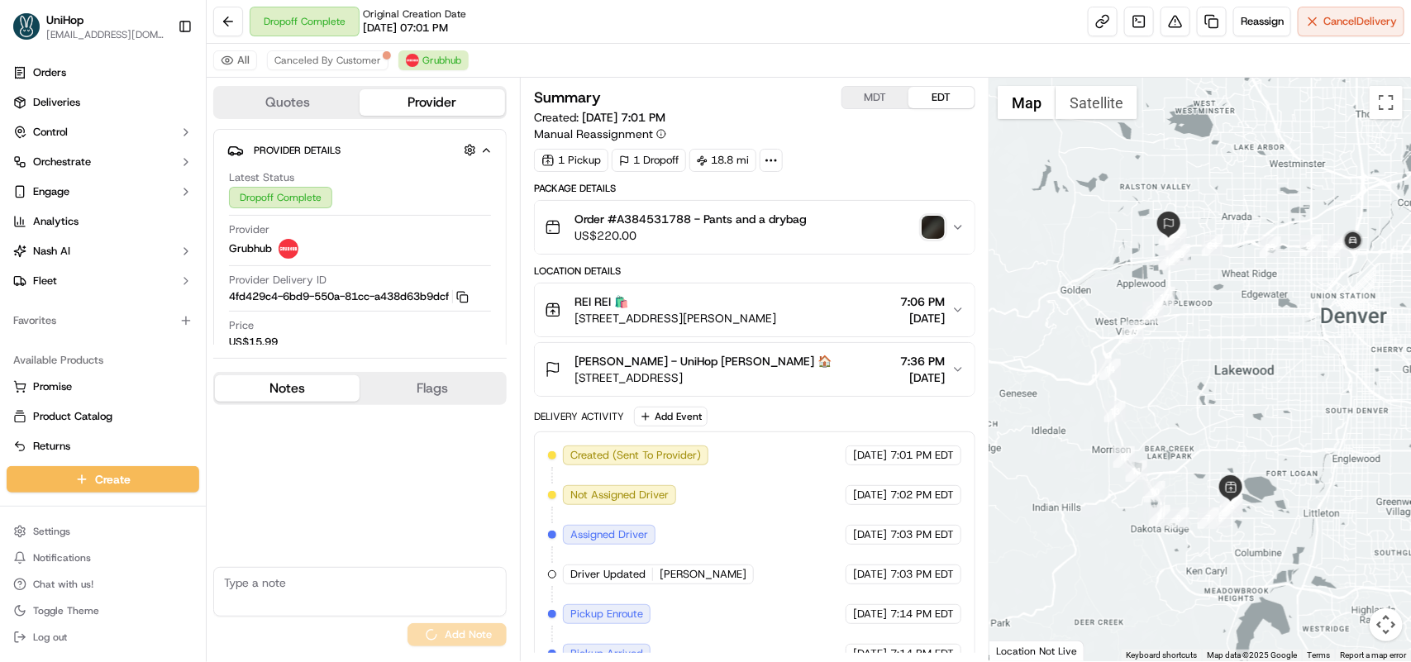
scroll to position [0, 0]
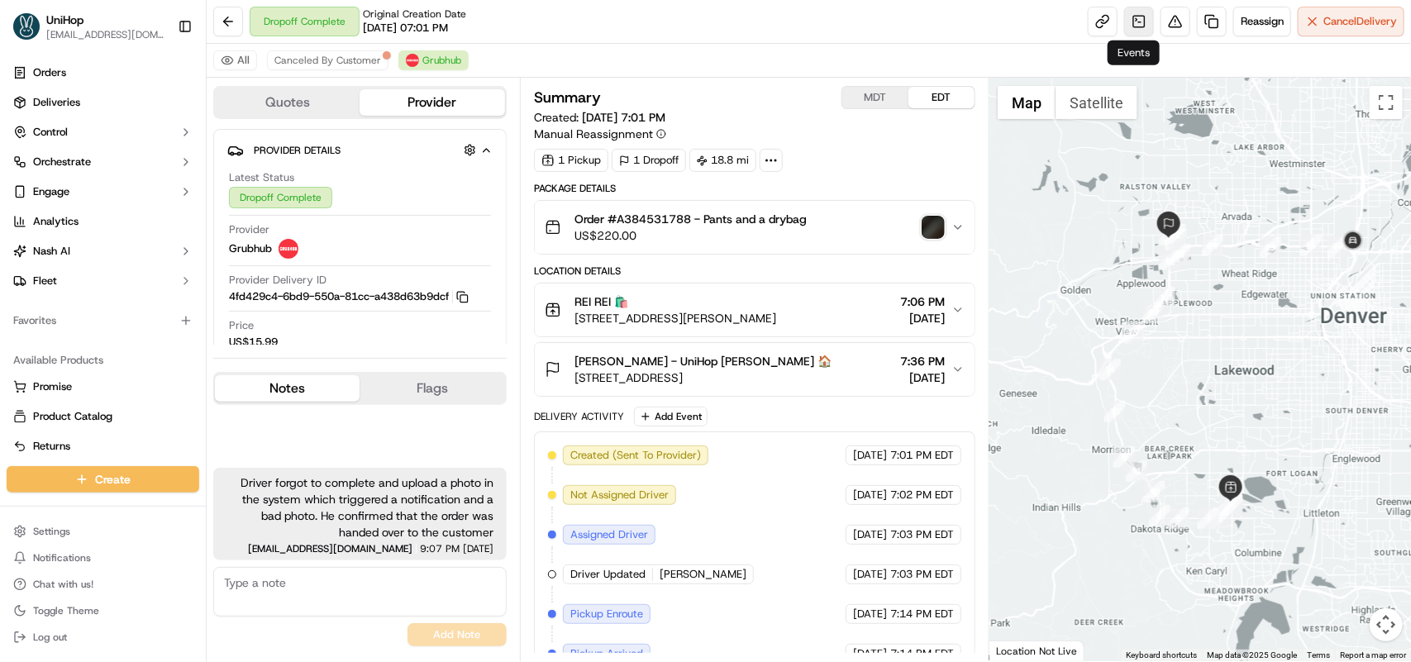
click at [1128, 19] on link at bounding box center [1139, 22] width 30 height 30
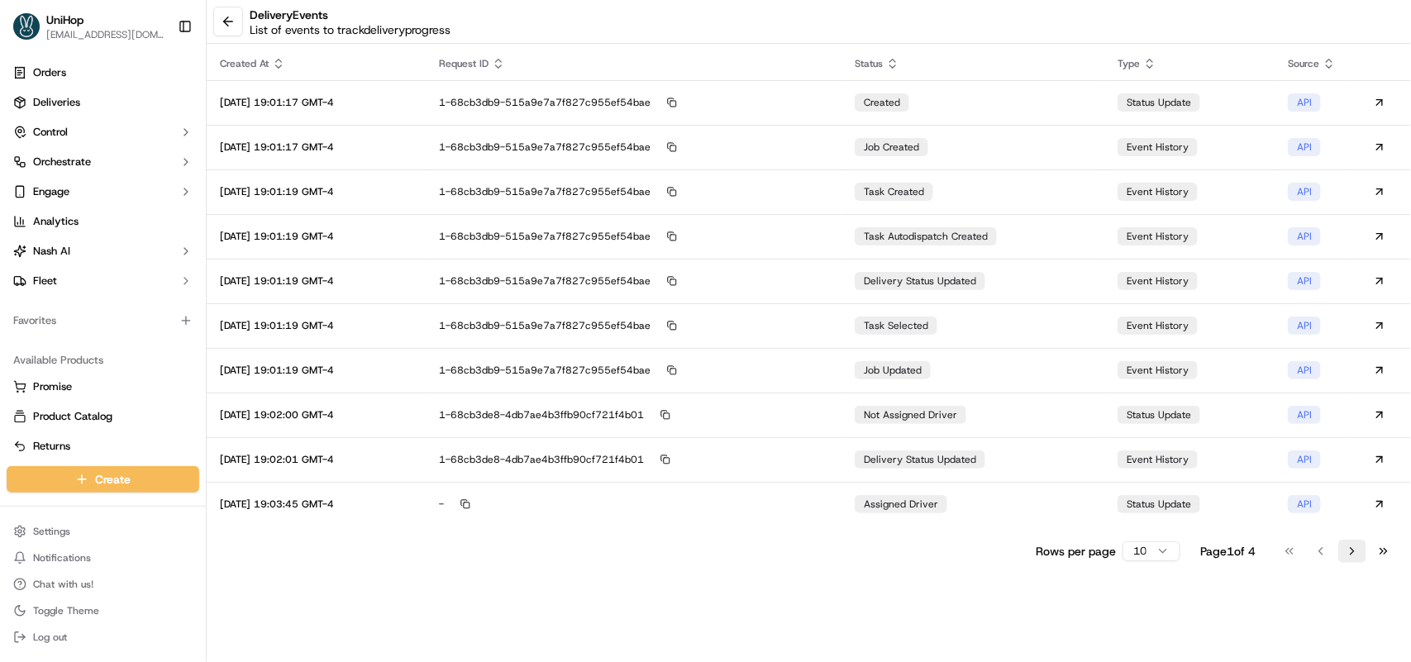
click at [1356, 552] on button "Go to next page" at bounding box center [1352, 551] width 28 height 23
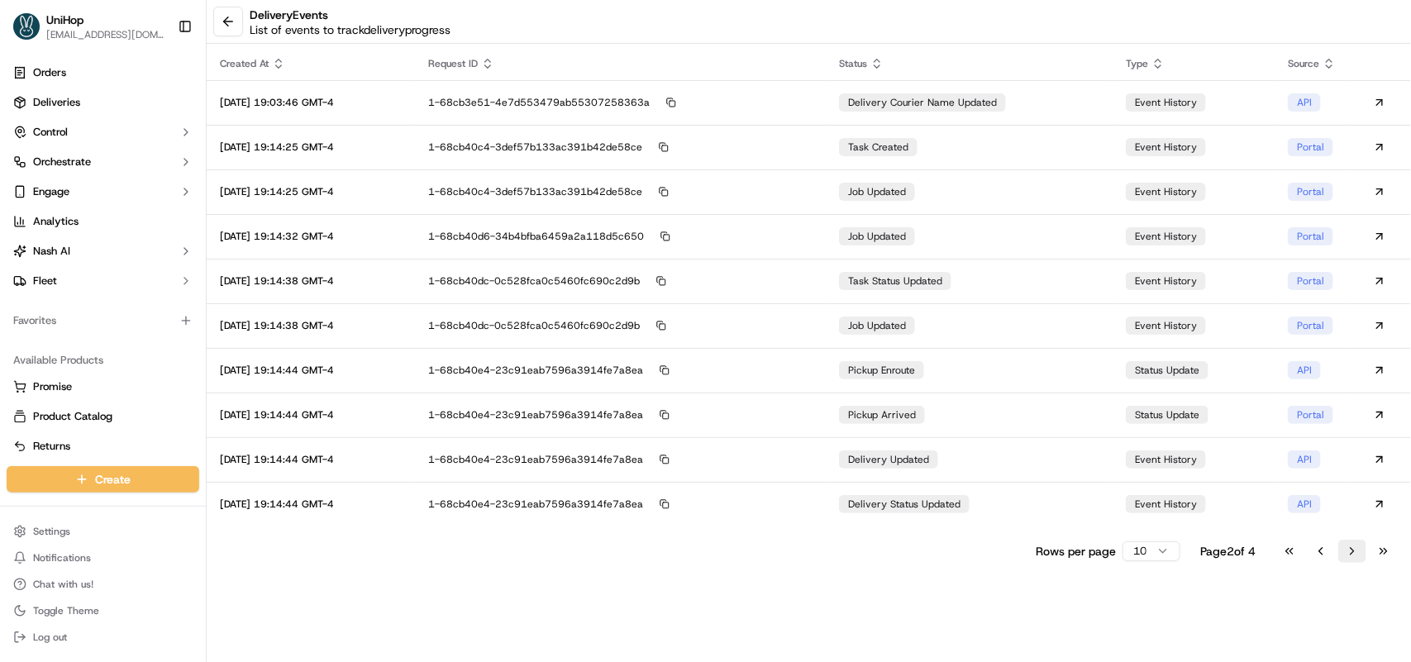
click at [1356, 552] on button "Go to next page" at bounding box center [1352, 551] width 28 height 23
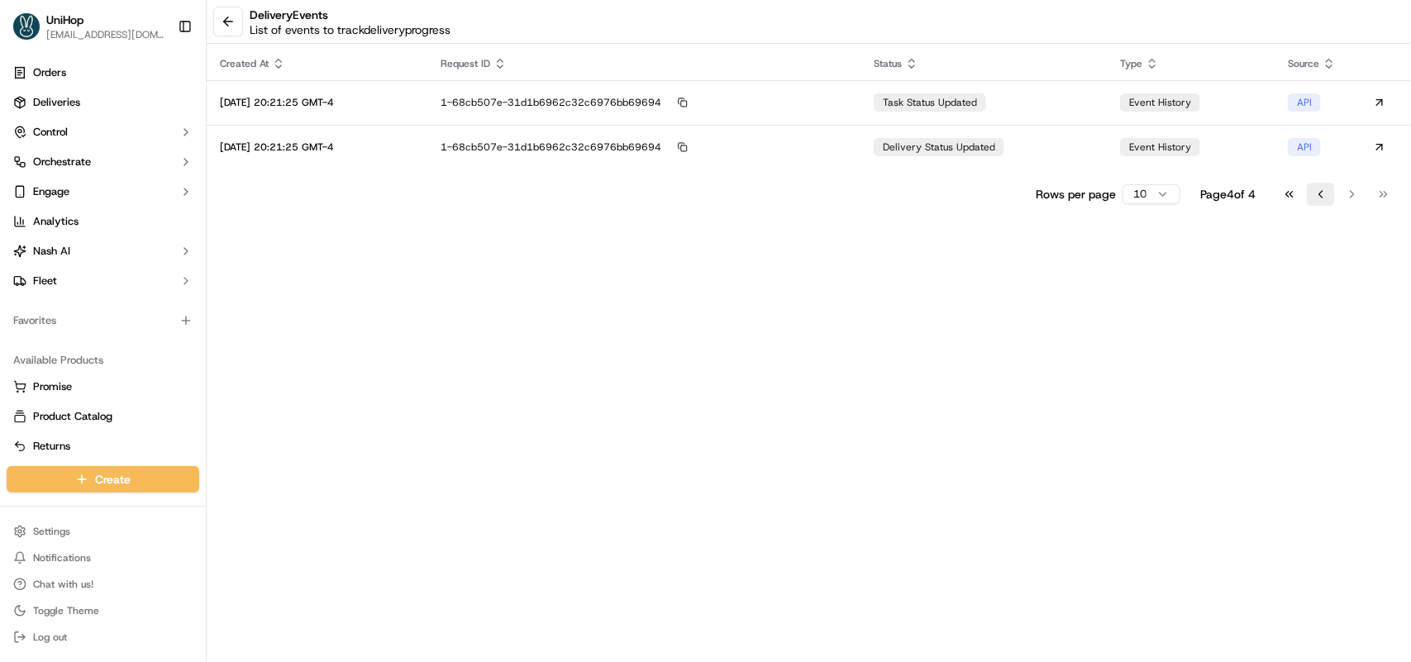
click at [1317, 198] on button "Go to previous page" at bounding box center [1321, 194] width 28 height 23
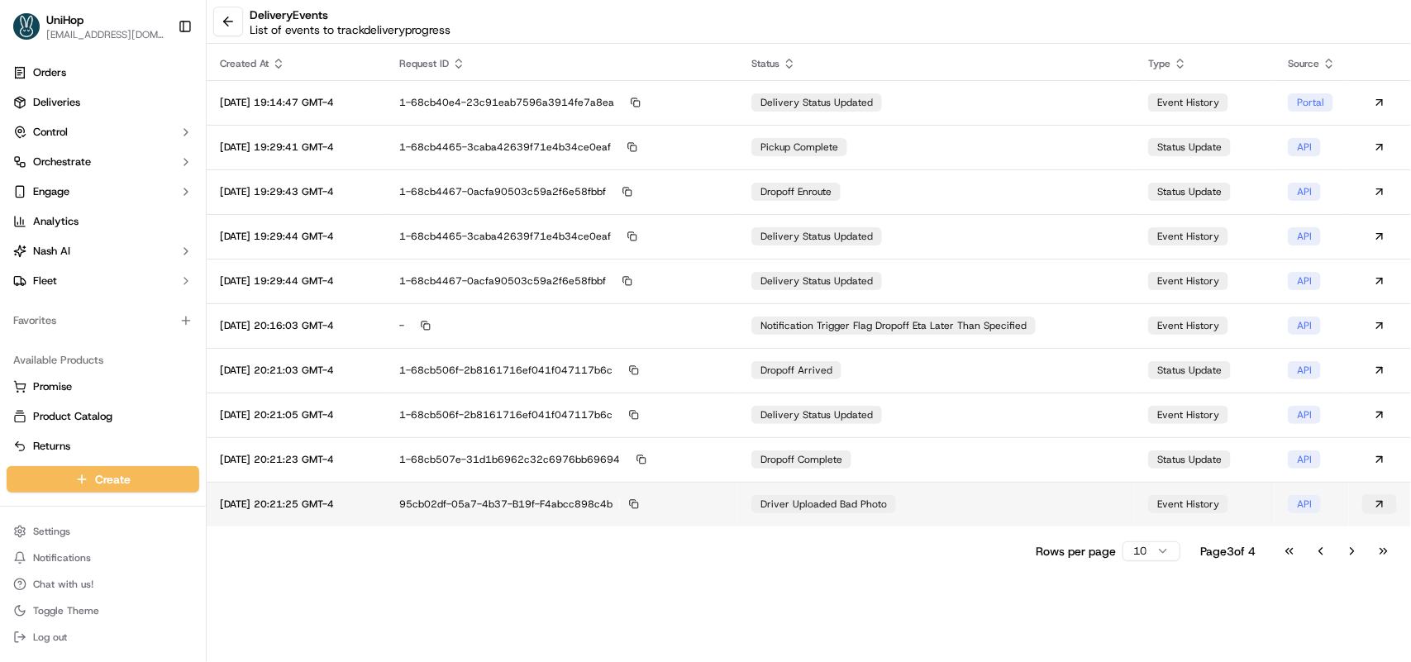
click at [1369, 502] on button at bounding box center [1379, 504] width 35 height 20
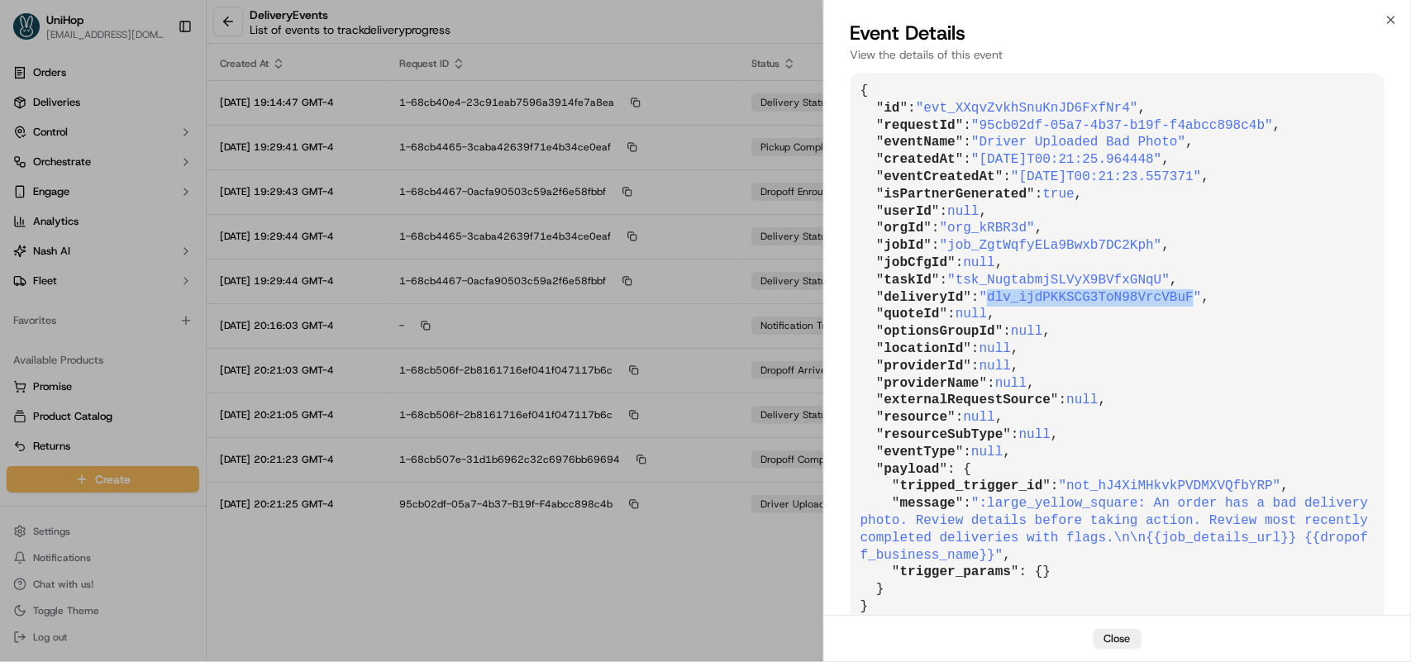
drag, startPoint x: 988, startPoint y: 294, endPoint x: 1174, endPoint y: 289, distance: 186.0
click at [1174, 290] on span ""dlv_ijdPKKSCG3ToN98VrcVBuF"" at bounding box center [1090, 297] width 222 height 15
copy span "dlv_ijdPKKSCG3ToN98VrcVBuF"
